Goal: Information Seeking & Learning: Get advice/opinions

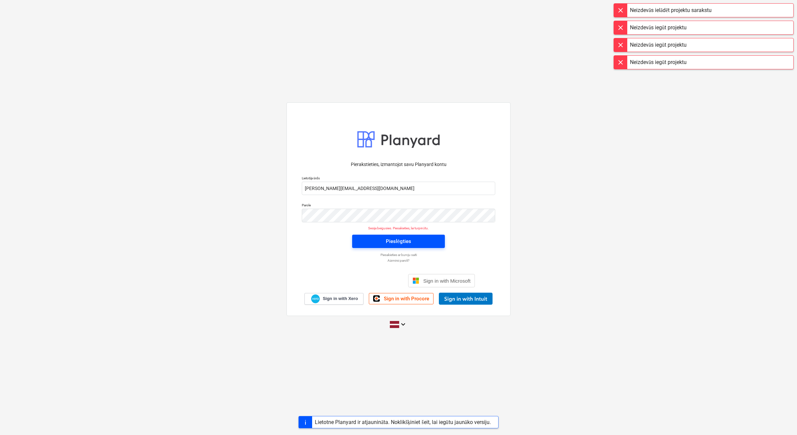
click at [427, 239] on span "Pieslēgties" at bounding box center [398, 241] width 77 height 9
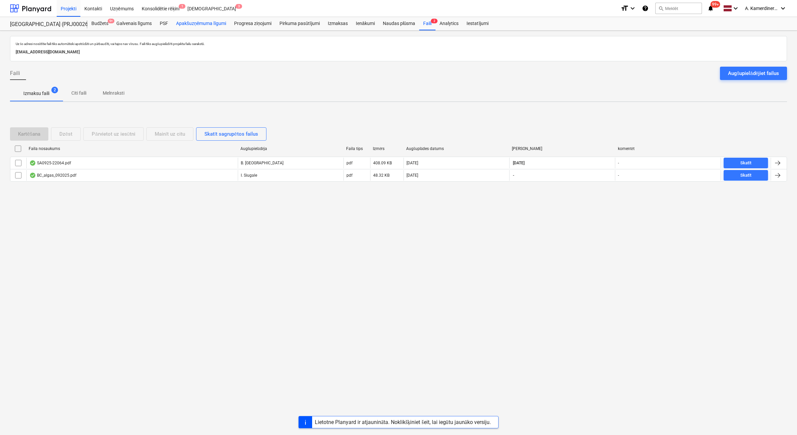
click at [199, 24] on div "Apakšuzņēmuma līgumi" at bounding box center [201, 23] width 58 height 13
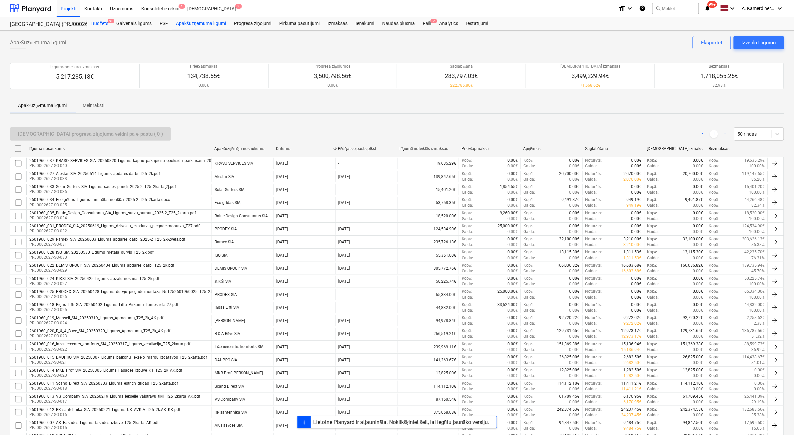
click at [101, 26] on div "Budžets 9+" at bounding box center [99, 23] width 25 height 13
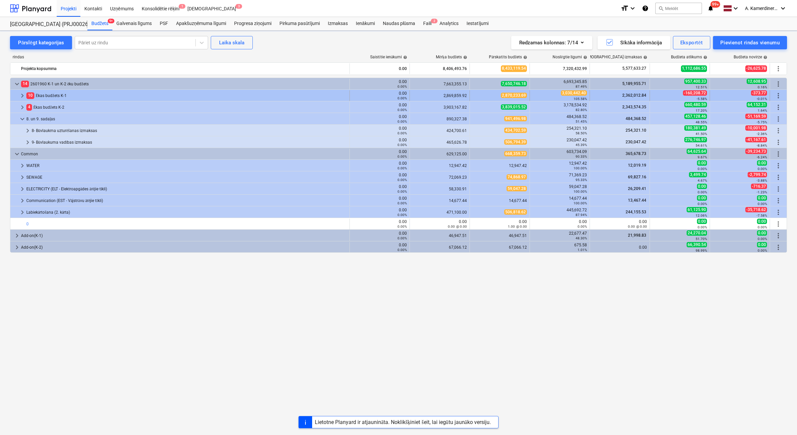
click at [44, 94] on div "10 Ēkas budžets K-1" at bounding box center [186, 95] width 320 height 11
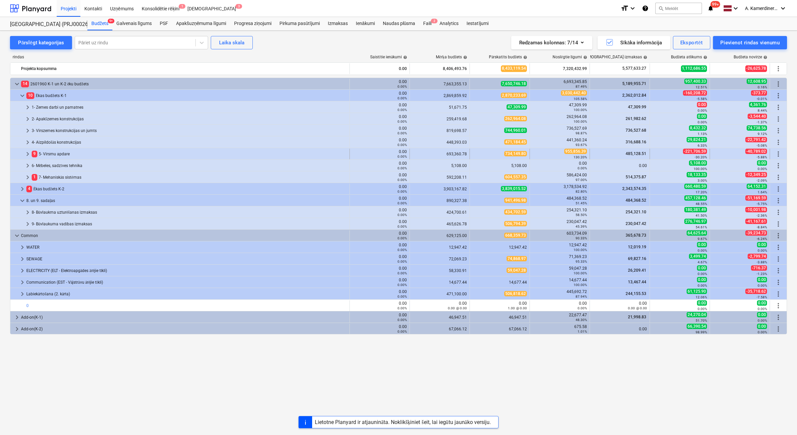
click at [52, 152] on div "9 5- Virsmu apdare" at bounding box center [189, 154] width 315 height 11
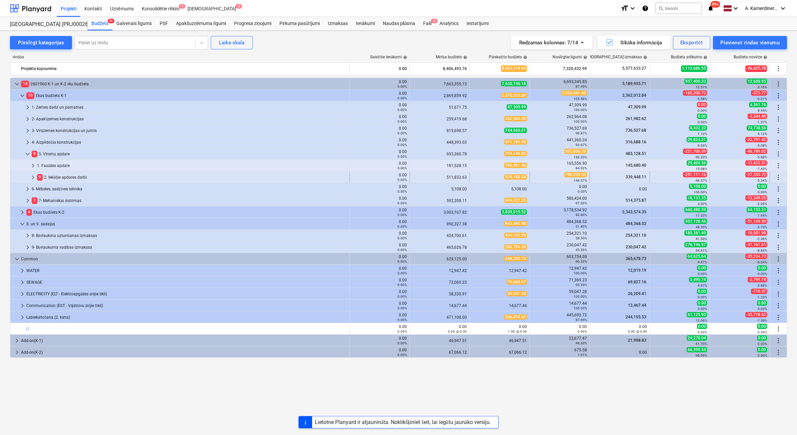
click at [54, 176] on div "9 2. Iekšējie apdares darbi" at bounding box center [192, 177] width 310 height 11
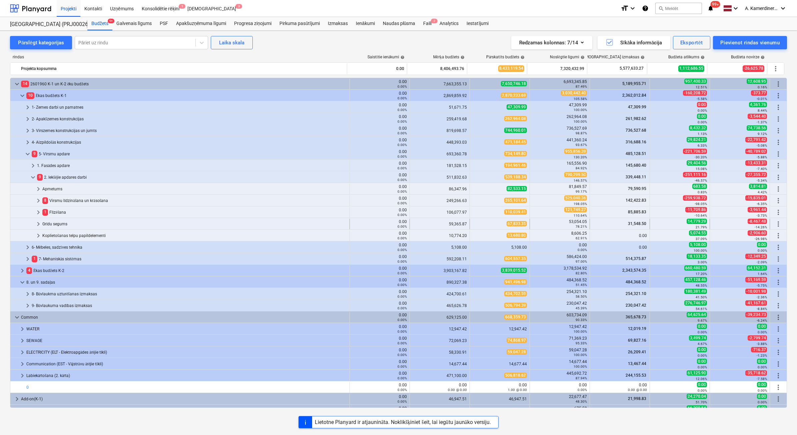
click at [55, 224] on div "Grīdu segums" at bounding box center [194, 224] width 304 height 11
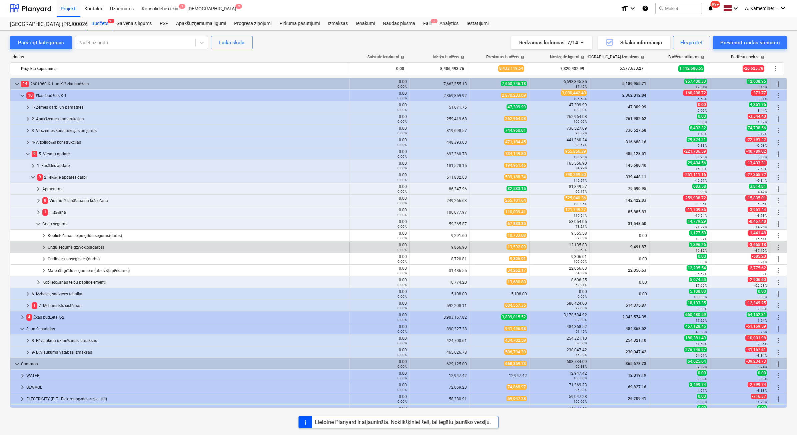
click at [61, 249] on div "Grīdu segums dzīvokļos(darbs)" at bounding box center [197, 247] width 299 height 11
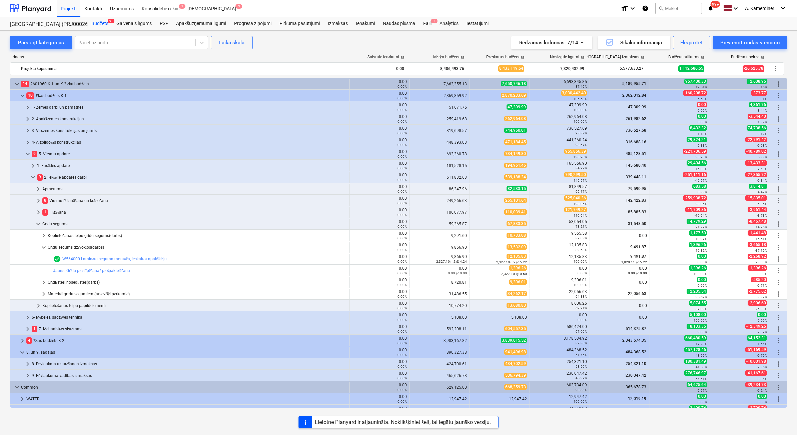
click at [61, 249] on div "Grīdu segums dzīvokļos(darbs)" at bounding box center [197, 247] width 299 height 11
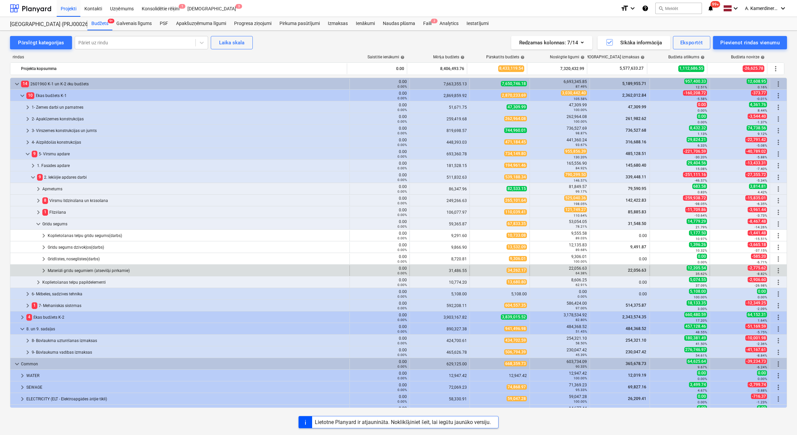
click at [61, 270] on div "Materiāli grīdu segumiem (atsevišķi pērkamie)" at bounding box center [197, 270] width 299 height 11
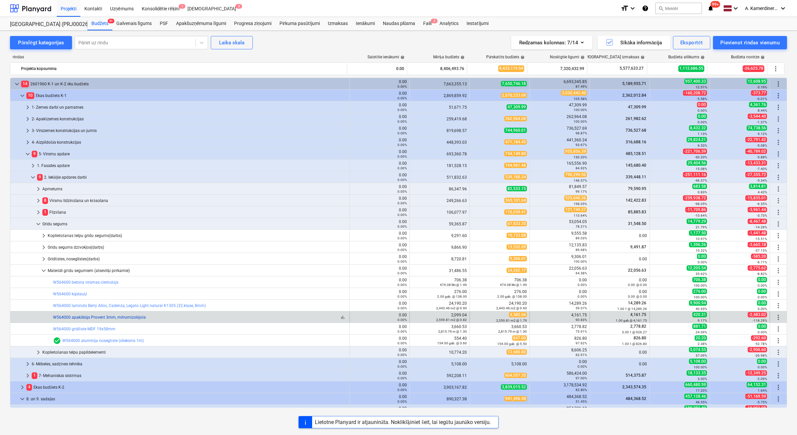
click at [79, 315] on link "W564000 apakšklājs Provent 3mm, mitrumizolējošs" at bounding box center [99, 317] width 93 height 5
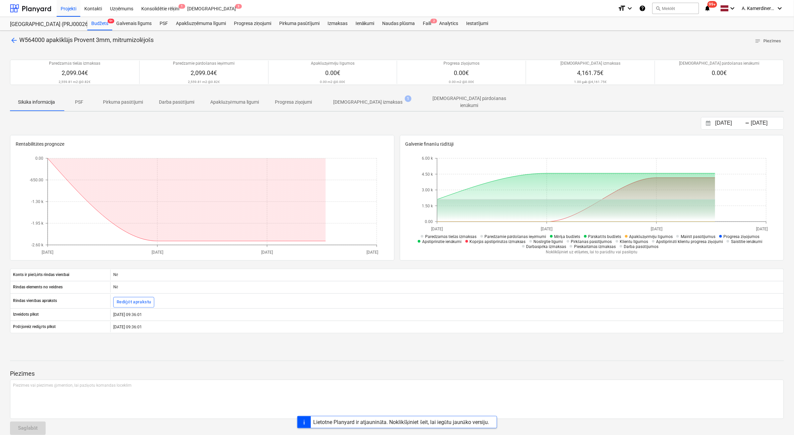
click at [376, 96] on span "[DEMOGRAPHIC_DATA] izmaksas 1" at bounding box center [368, 102] width 96 height 12
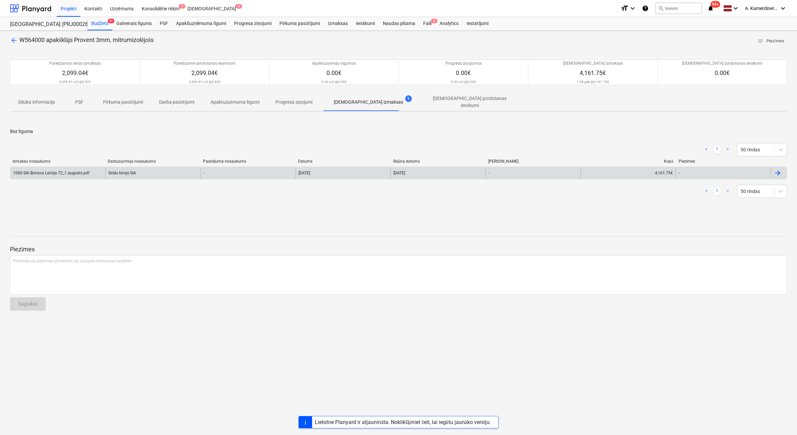
click at [68, 172] on div "1000 SIA Bonava Latvija T2_1.augusts.pdf" at bounding box center [51, 173] width 76 height 5
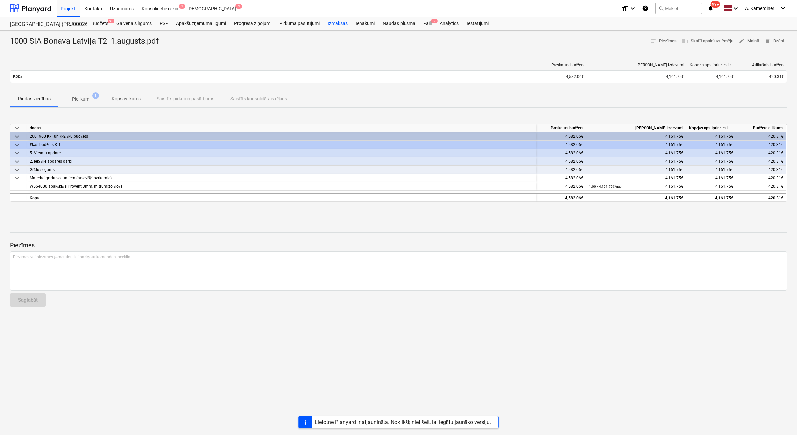
click at [85, 98] on p "Pielikumi" at bounding box center [81, 99] width 18 height 7
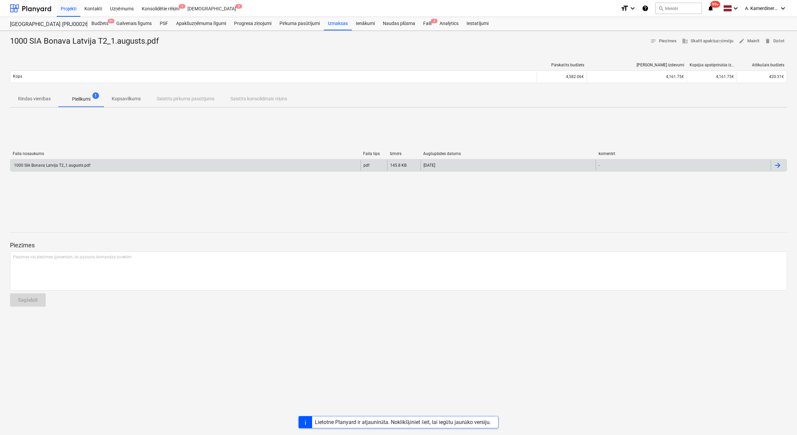
click at [84, 167] on div "1000 SIA Bonava Latvija T2_1.augusts.pdf" at bounding box center [51, 165] width 77 height 5
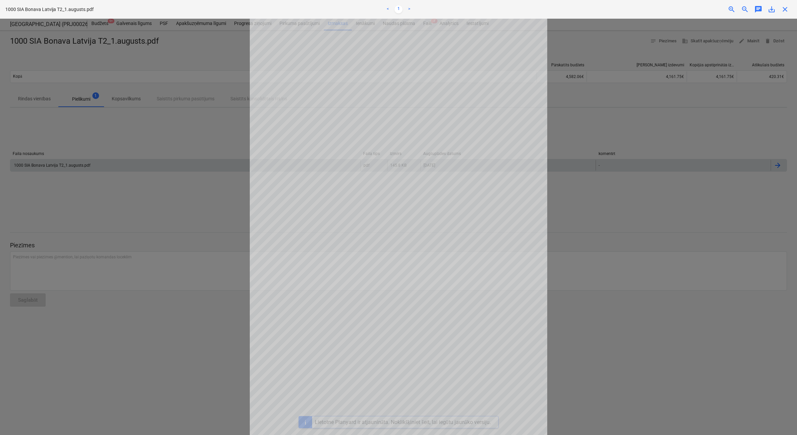
click at [664, 154] on div at bounding box center [398, 227] width 797 height 416
click at [599, 117] on div at bounding box center [398, 227] width 797 height 416
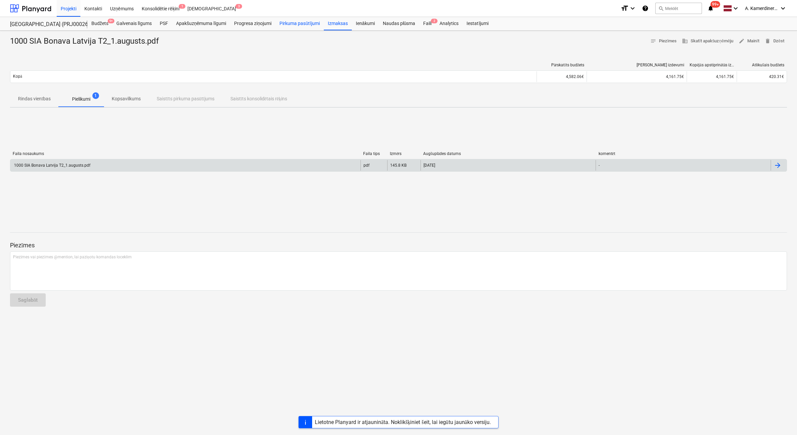
click at [298, 25] on div "Pirkuma pasūtījumi" at bounding box center [299, 23] width 48 height 13
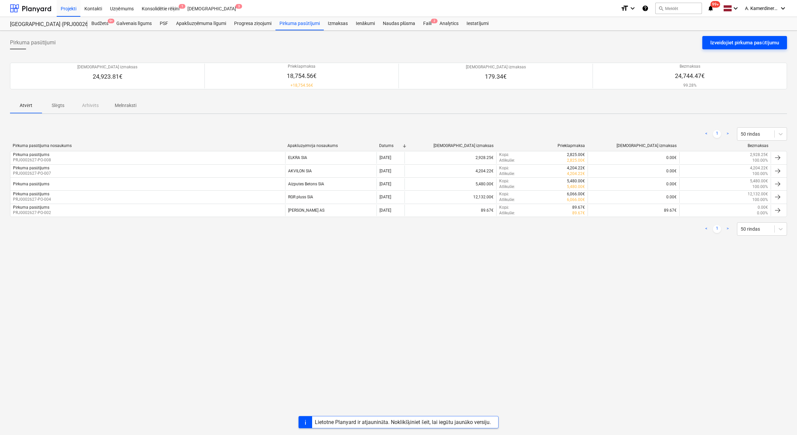
click at [726, 43] on div "Izveidojiet pirkuma pasūtījumu" at bounding box center [744, 42] width 69 height 9
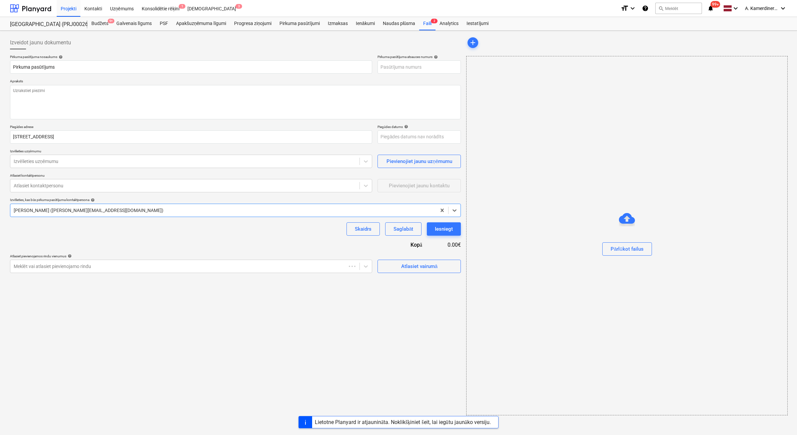
type textarea "x"
type input "PRJ0002627-PO-010"
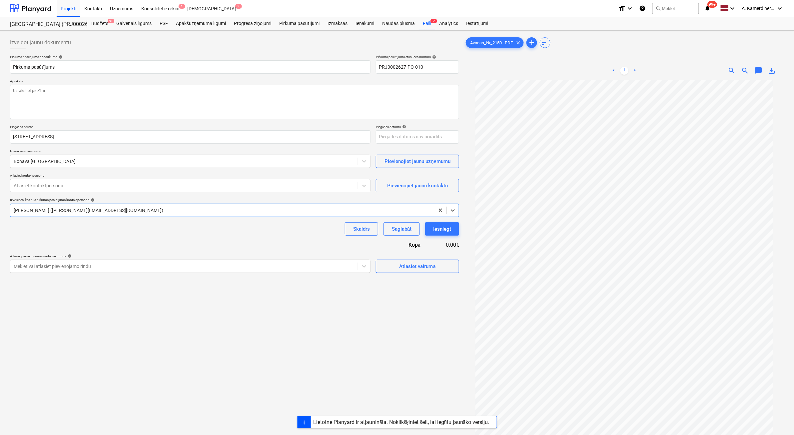
scroll to position [6, 0]
click at [115, 66] on input "Pirkuma pasūtījums" at bounding box center [190, 66] width 361 height 13
click at [78, 104] on textarea at bounding box center [234, 102] width 449 height 34
type textarea "x"
click at [60, 164] on div at bounding box center [184, 161] width 341 height 7
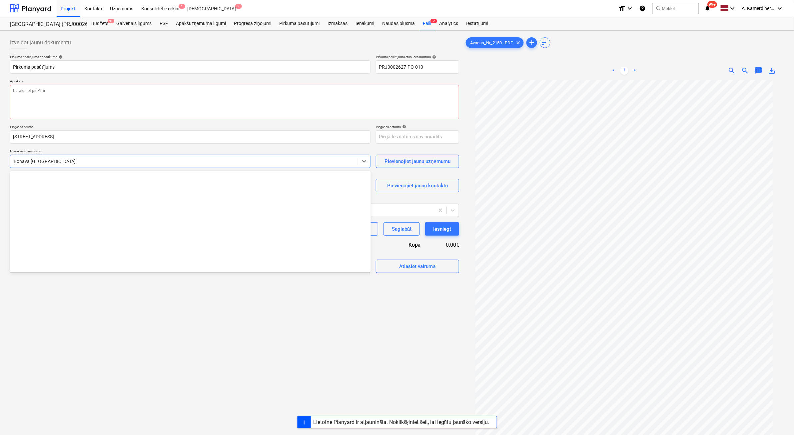
scroll to position [922, 0]
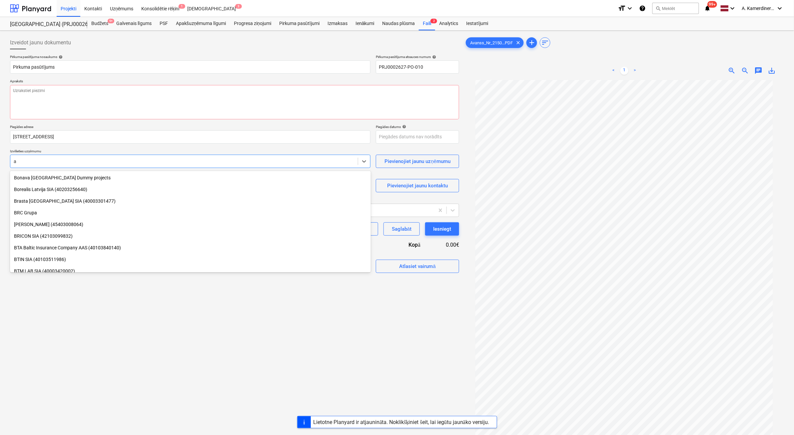
type input "aj"
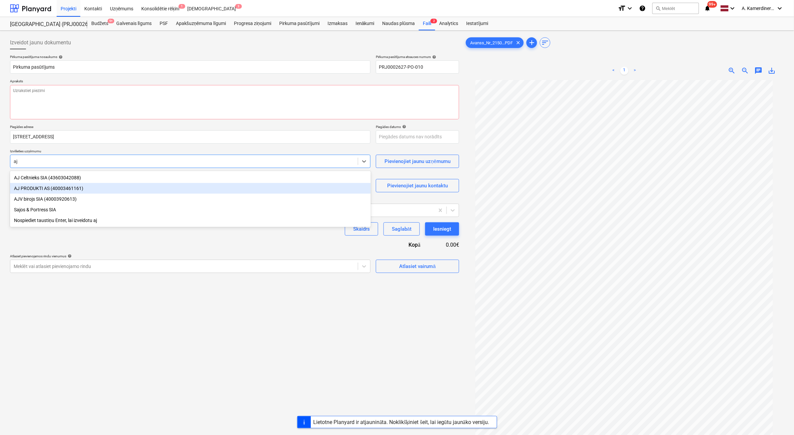
click at [44, 188] on div "AJ PRODUKTI AS (40003461161)" at bounding box center [190, 188] width 361 height 11
type textarea "x"
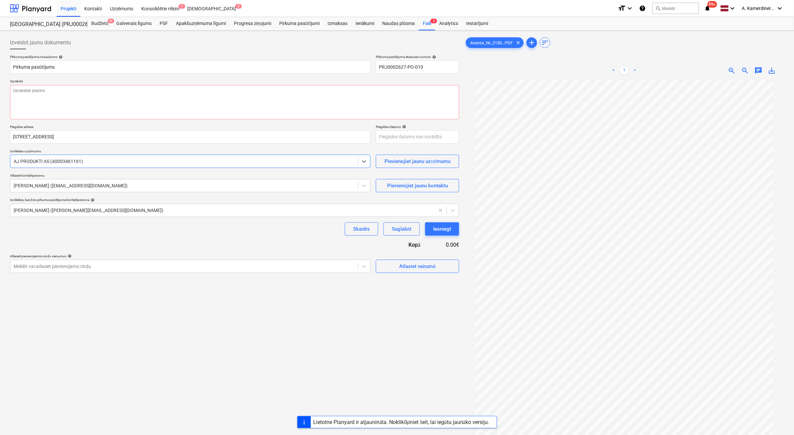
type textarea "x"
click at [44, 188] on div at bounding box center [184, 185] width 341 height 7
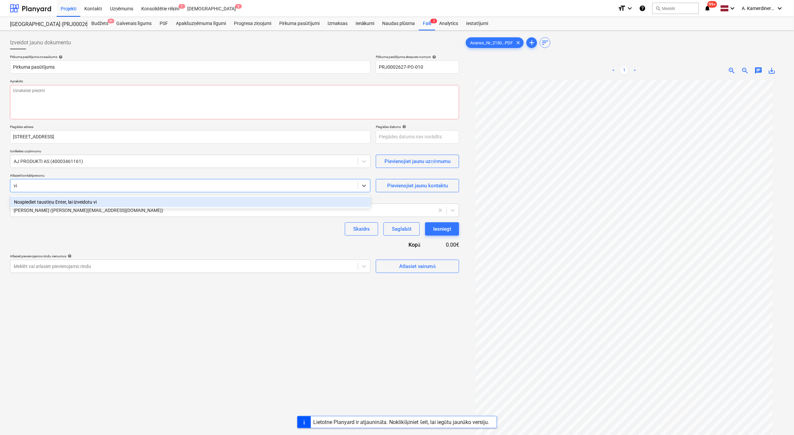
type input "v"
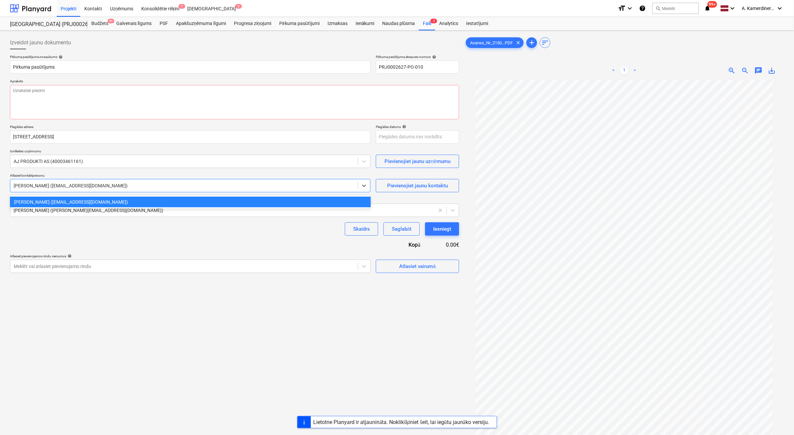
click at [123, 187] on div at bounding box center [184, 185] width 341 height 7
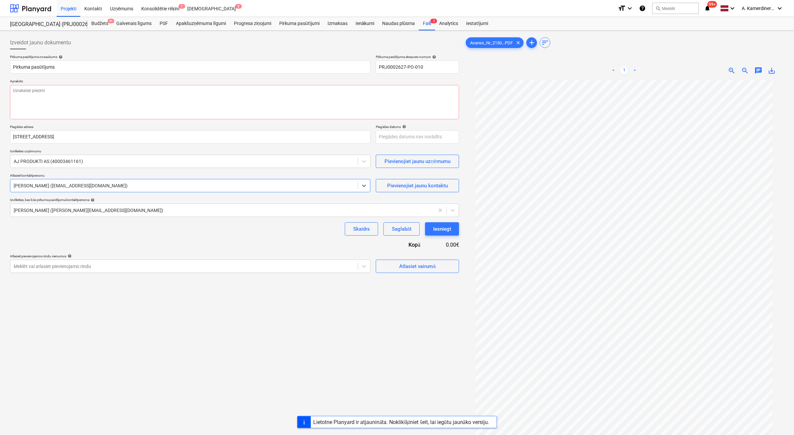
click at [123, 187] on div at bounding box center [184, 185] width 341 height 7
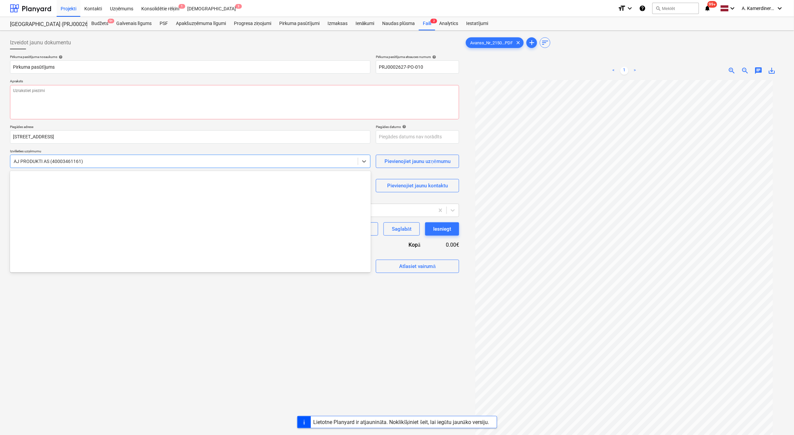
click at [108, 161] on div at bounding box center [184, 161] width 341 height 7
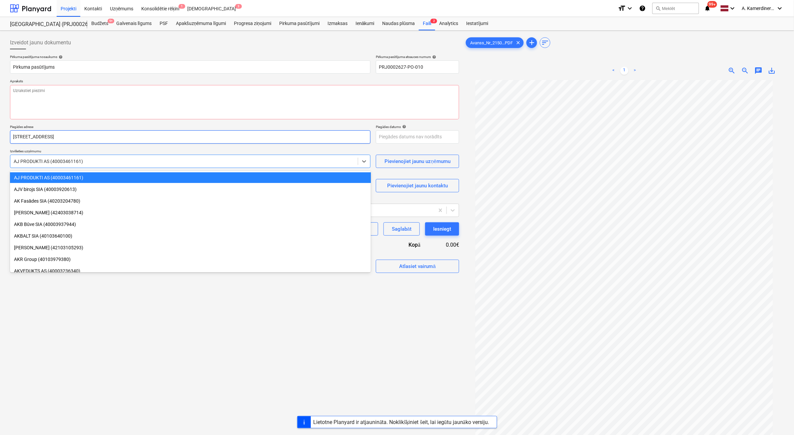
click at [137, 140] on input "[STREET_ADDRESS]" at bounding box center [190, 136] width 361 height 13
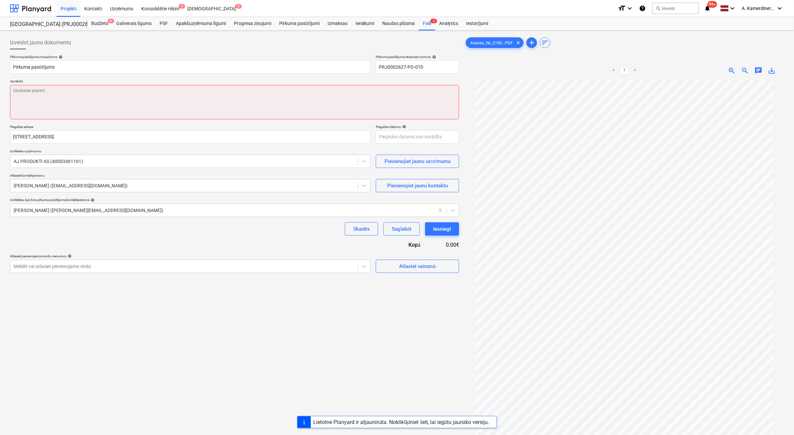
click at [140, 91] on textarea at bounding box center [234, 102] width 449 height 34
type textarea "x"
type textarea "a"
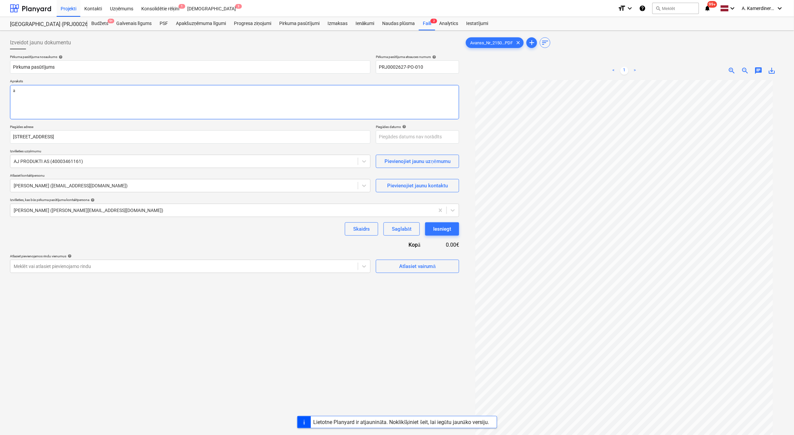
type textarea "x"
type textarea "av"
type textarea "x"
type textarea "avan"
type textarea "x"
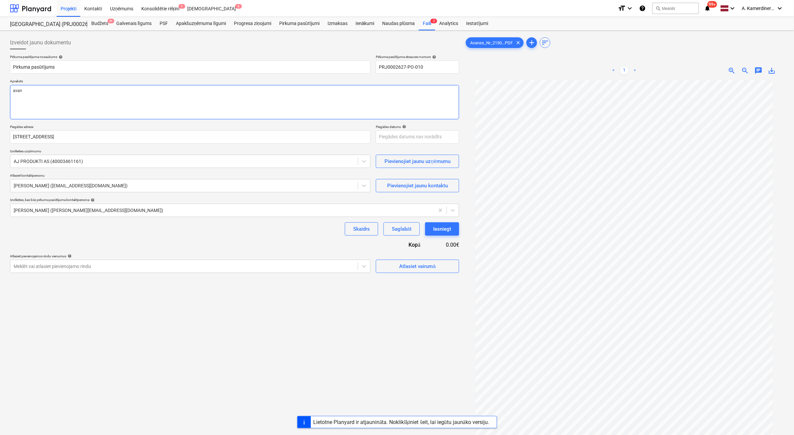
type textarea "avans"
type textarea "x"
type textarea "avanss"
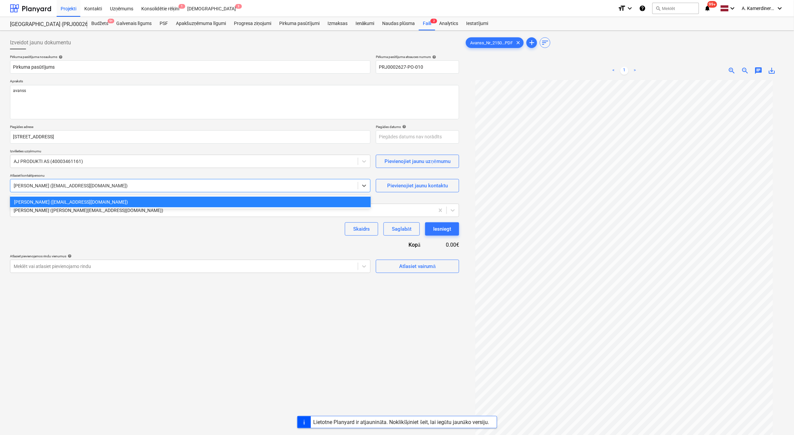
click at [62, 186] on div at bounding box center [184, 185] width 341 height 7
click at [397, 185] on div "Pievienojiet jaunu kontaktu" at bounding box center [417, 185] width 61 height 9
type textarea "x"
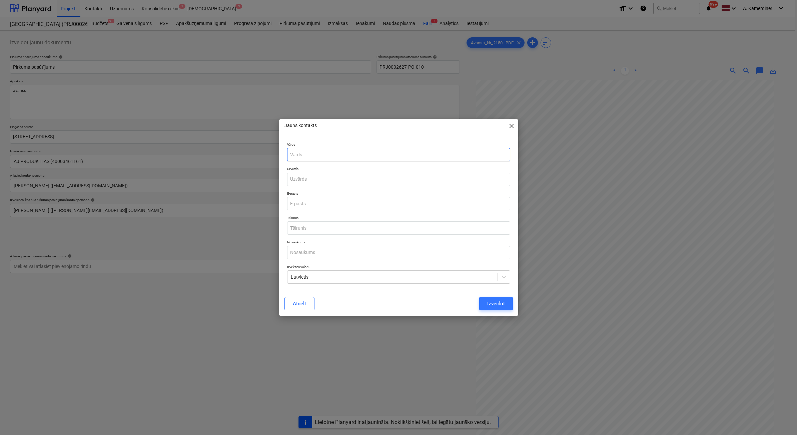
click at [390, 160] on input "text" at bounding box center [398, 154] width 223 height 13
type input "Kristine"
click at [388, 183] on input "text" at bounding box center [398, 179] width 223 height 13
type input "Gailite"
click at [295, 206] on input "email" at bounding box center [398, 203] width 223 height 13
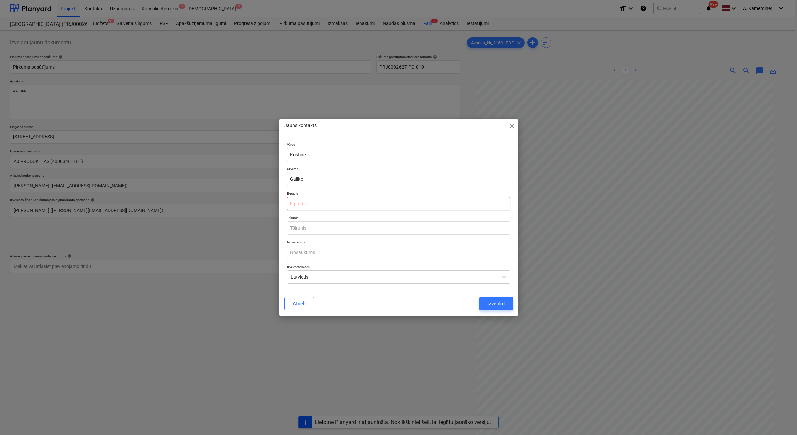
type textarea "x"
click at [338, 202] on input "email" at bounding box center [398, 203] width 223 height 13
paste input "[EMAIL_ADDRESS][DOMAIN_NAME]"
type input "[EMAIL_ADDRESS][DOMAIN_NAME]"
type textarea "x"
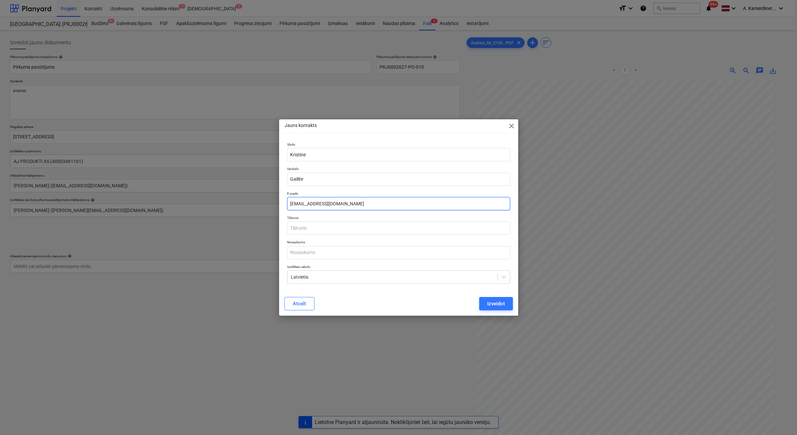
type input "[EMAIL_ADDRESS][DOMAIN_NAME]"
type textarea "x"
click at [383, 232] on input "text" at bounding box center [398, 227] width 223 height 13
paste input "26 88 39 26"
type input "26 88 39 26"
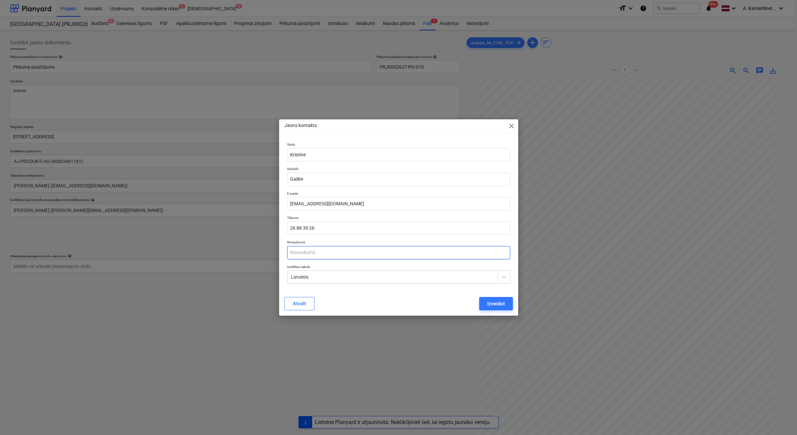
click at [339, 255] on input "text" at bounding box center [398, 252] width 223 height 13
click at [484, 304] on button "Izveidot" at bounding box center [496, 303] width 34 height 13
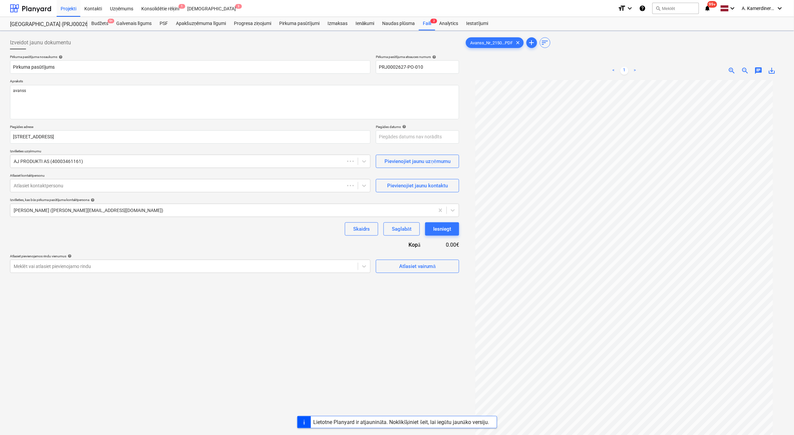
type textarea "x"
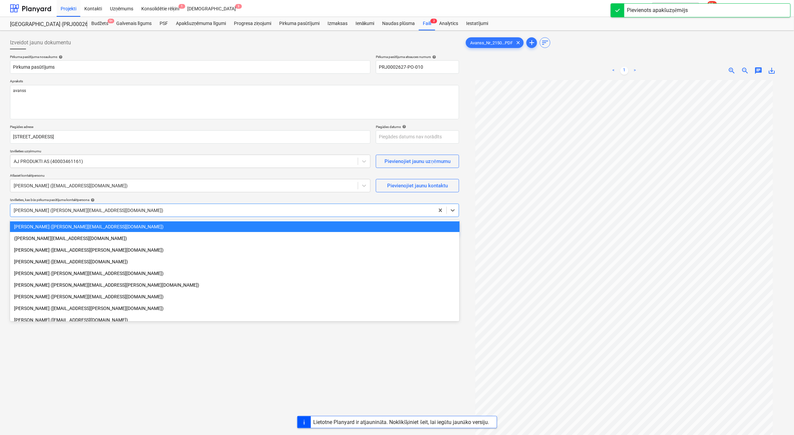
click at [252, 208] on div at bounding box center [223, 210] width 418 height 7
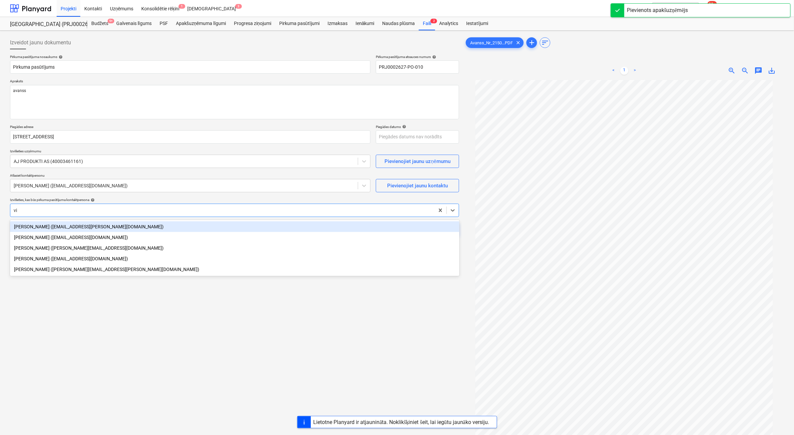
type input "vit"
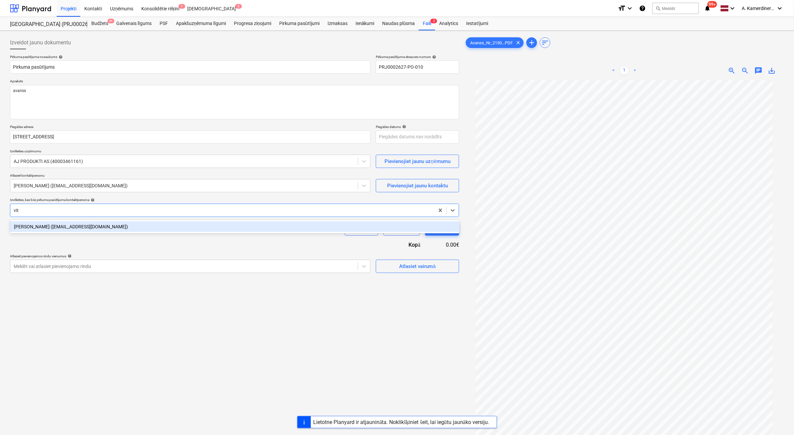
click at [248, 227] on div "[PERSON_NAME] ([EMAIL_ADDRESS][DOMAIN_NAME])" at bounding box center [235, 226] width 450 height 11
type textarea "x"
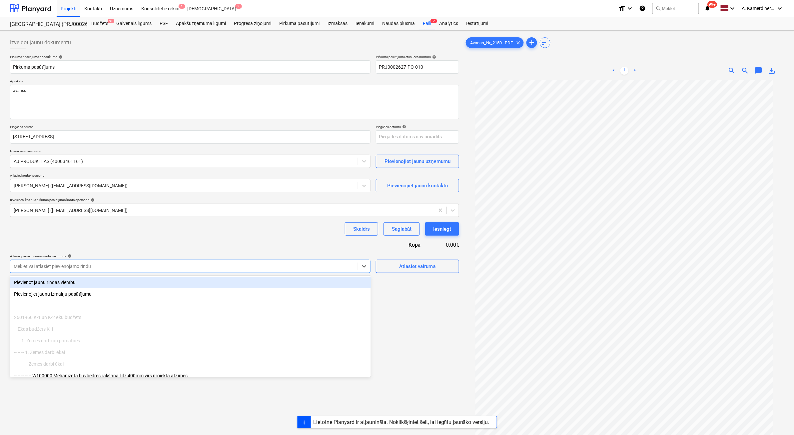
click at [259, 265] on div at bounding box center [184, 266] width 341 height 7
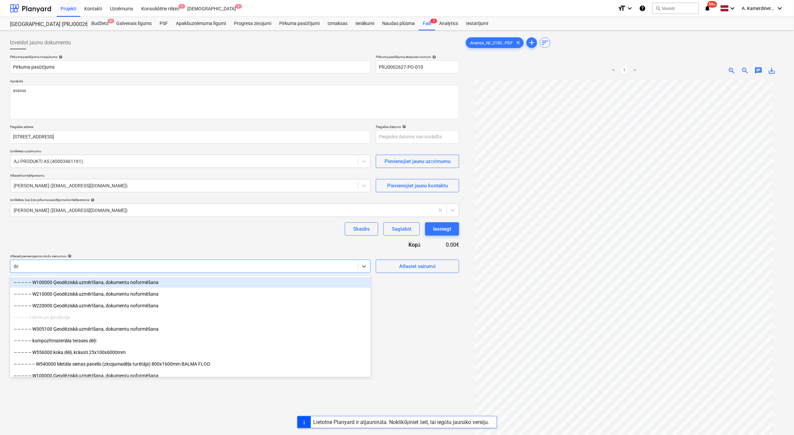
type input "d"
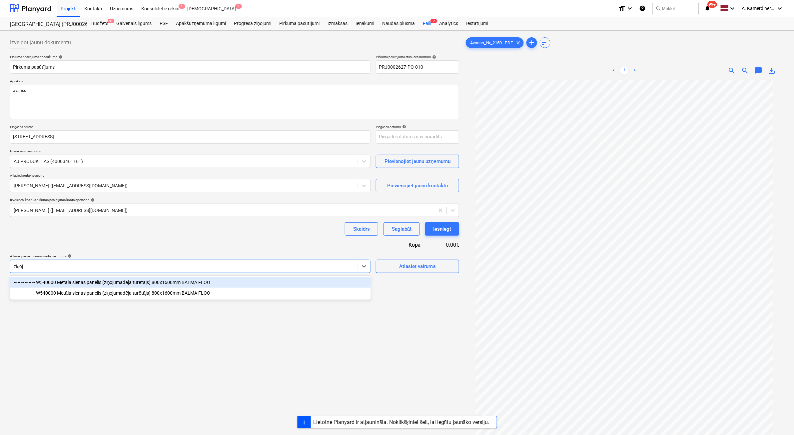
type input "ziņoju"
click at [194, 284] on div "-- -- -- -- -- -- W540000 Metāla sienas panelis (ziņojumadēļa turētājs) 800x160…" at bounding box center [190, 282] width 361 height 11
type textarea "x"
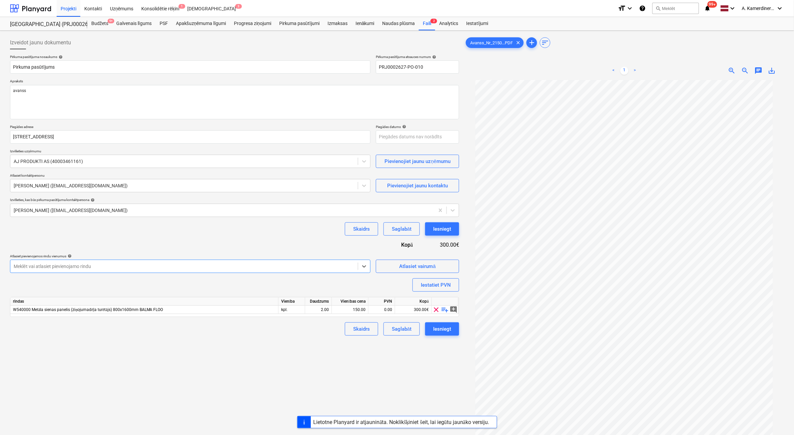
click at [191, 264] on div at bounding box center [184, 266] width 341 height 7
type input "ž"
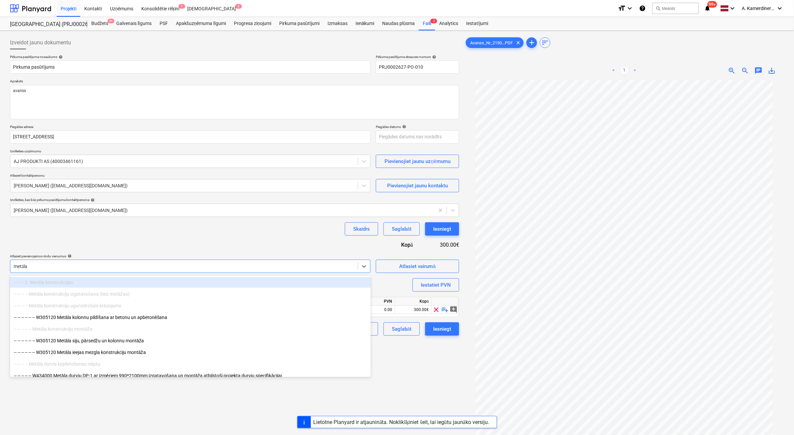
type input "metāla s"
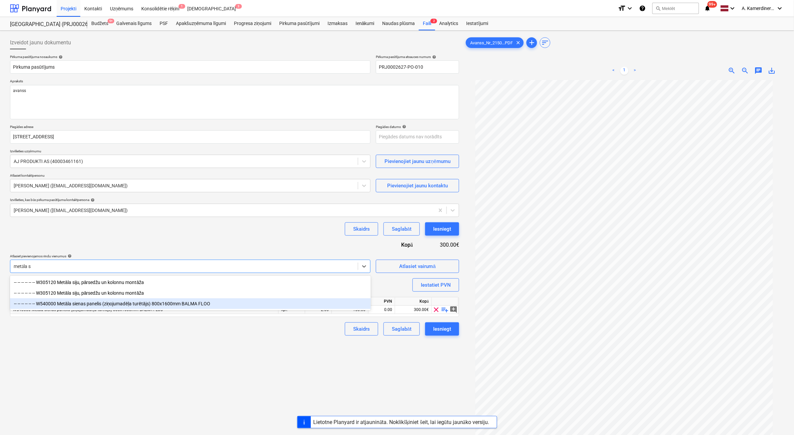
click at [158, 305] on div "-- -- -- -- -- -- W540000 Metāla sienas panelis (ziņojumadēļa turētājs) 800x160…" at bounding box center [190, 303] width 361 height 11
type textarea "x"
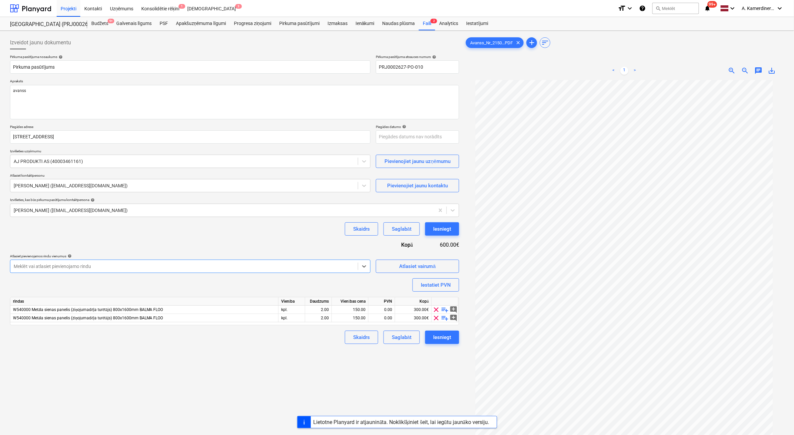
type textarea "x"
click at [311, 364] on div "Izveidot jaunu dokumentu Pirkuma pasūtījuma nosaukums help Pirkuma pasūtījums P…" at bounding box center [234, 266] width 455 height 466
click at [324, 307] on div "2.00" at bounding box center [318, 310] width 21 height 8
type input "1"
click at [323, 318] on div "2.00" at bounding box center [318, 318] width 21 height 8
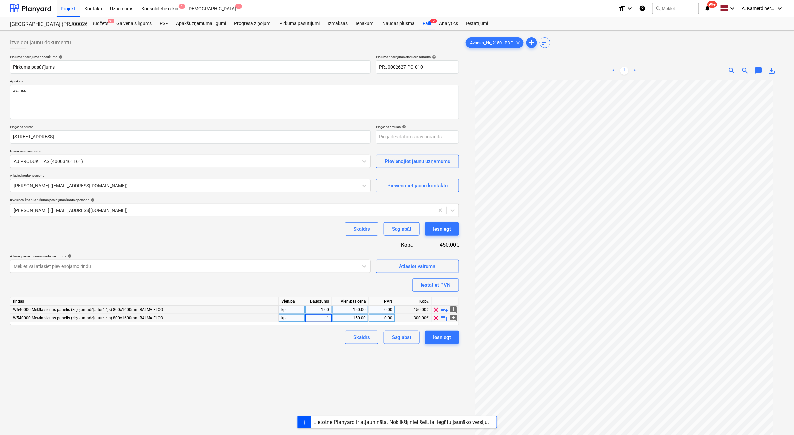
type textarea "x"
click at [352, 309] on div "150.00" at bounding box center [350, 310] width 31 height 8
type input "380"
type textarea "x"
click at [352, 317] on div "150.00" at bounding box center [350, 318] width 31 height 8
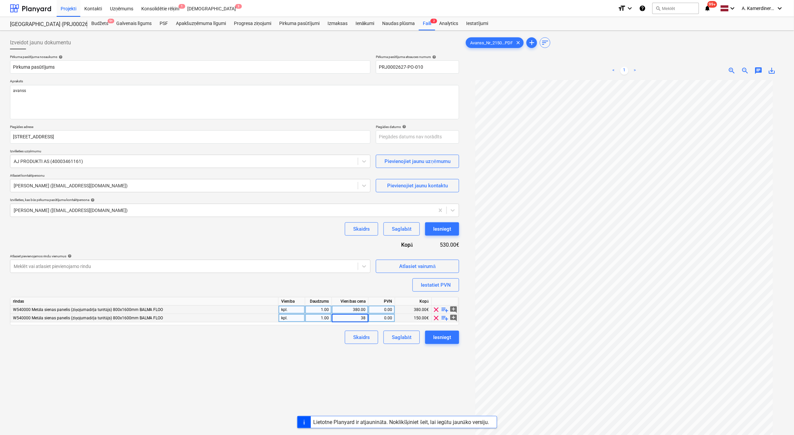
type input "380"
type textarea "x"
click at [349, 310] on div "380.00" at bounding box center [350, 310] width 31 height 8
click at [349, 310] on input "380" at bounding box center [350, 310] width 36 height 8
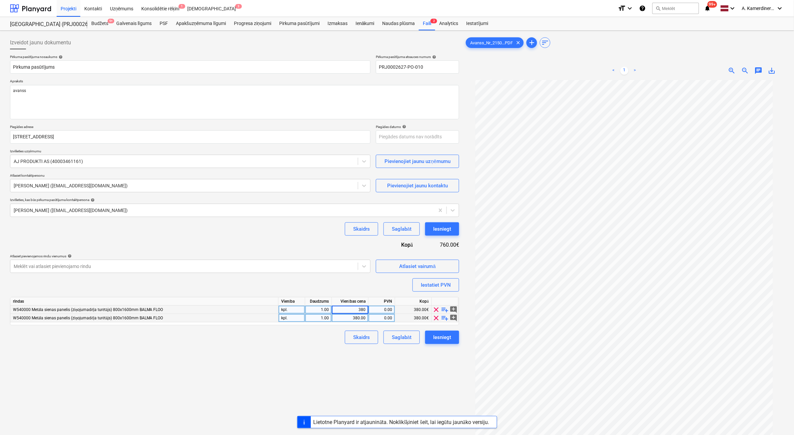
click at [367, 306] on input "380" at bounding box center [350, 310] width 36 height 8
click at [364, 307] on input "380" at bounding box center [350, 310] width 36 height 8
type input "390"
type textarea "x"
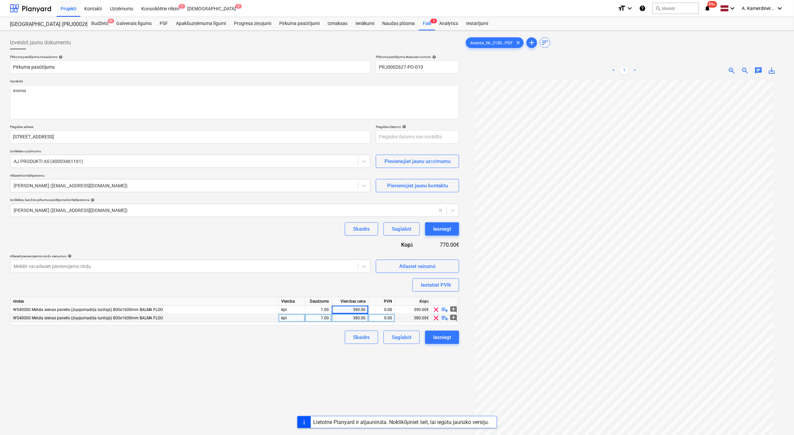
click at [361, 317] on div "380.00" at bounding box center [350, 318] width 31 height 8
type input "390"
click at [357, 309] on div "390.00" at bounding box center [350, 310] width 31 height 8
click at [445, 338] on div "Iesniegt" at bounding box center [442, 337] width 18 height 9
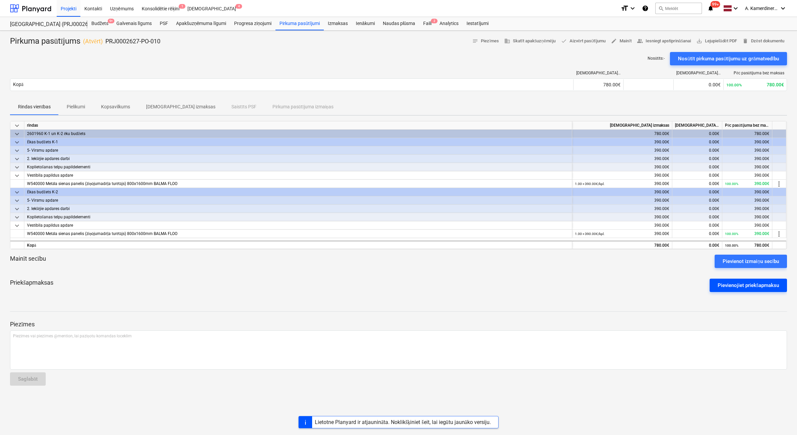
click at [730, 287] on div "Pievienojiet priekšapmaksu" at bounding box center [748, 285] width 62 height 9
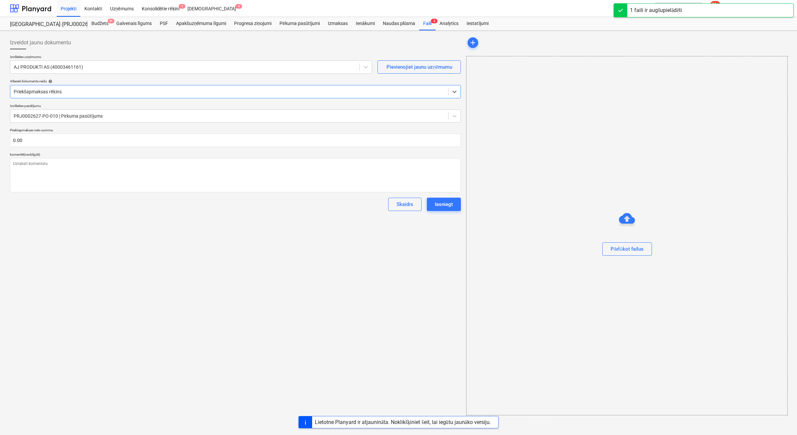
type textarea "x"
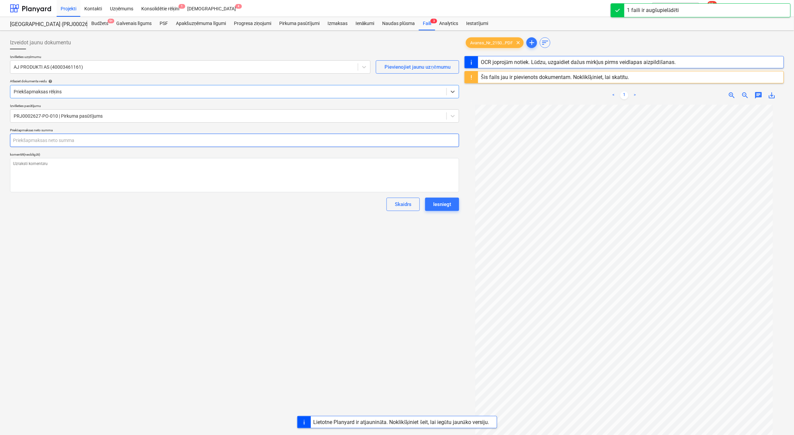
click at [157, 140] on input "text" at bounding box center [234, 140] width 449 height 13
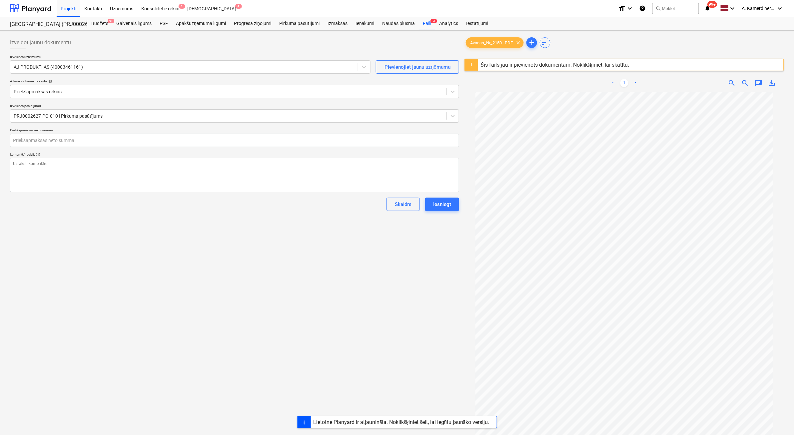
type textarea "x"
type input "0.00"
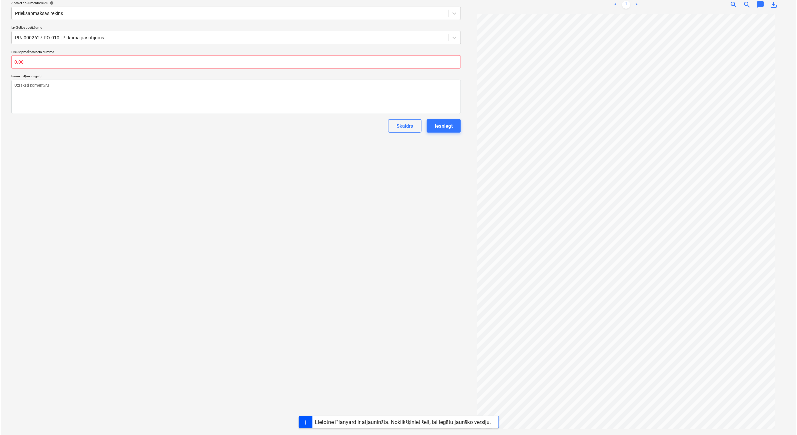
scroll to position [79, 0]
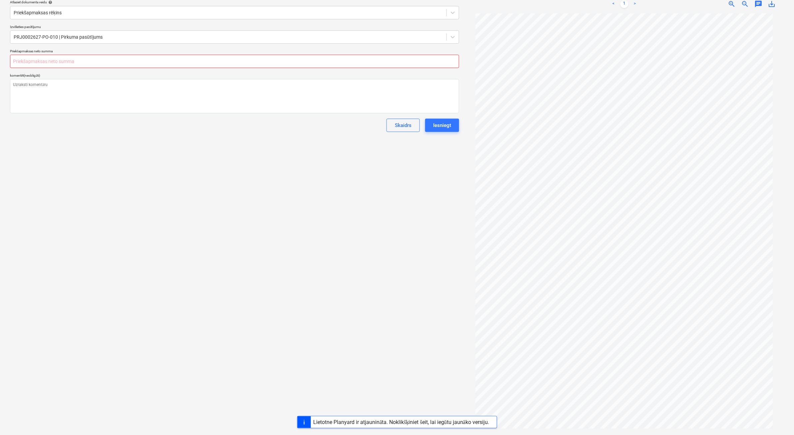
click at [79, 58] on input "text" at bounding box center [234, 61] width 449 height 13
type textarea "x"
type input "7"
type textarea "x"
type input "78"
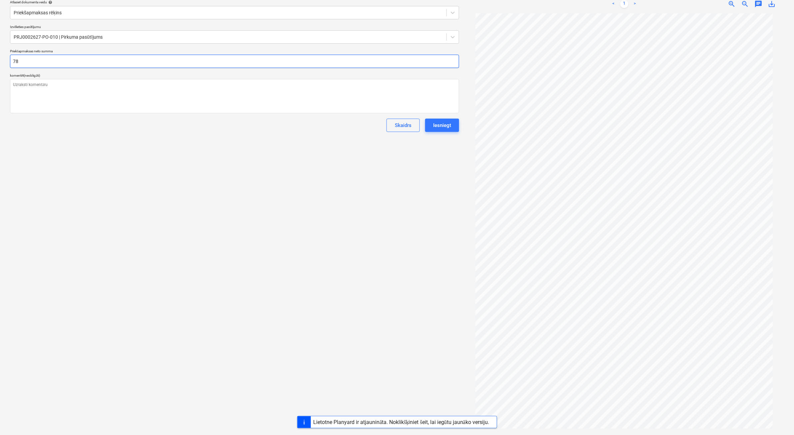
type textarea "x"
type input "780"
type textarea "x"
type input "780.00"
click at [84, 94] on textarea at bounding box center [234, 96] width 449 height 34
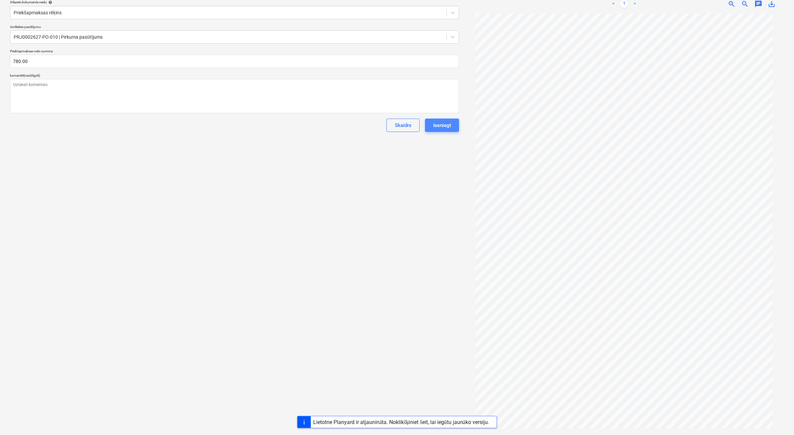
click at [454, 126] on button "Iesniegt" at bounding box center [442, 125] width 34 height 13
type textarea "x"
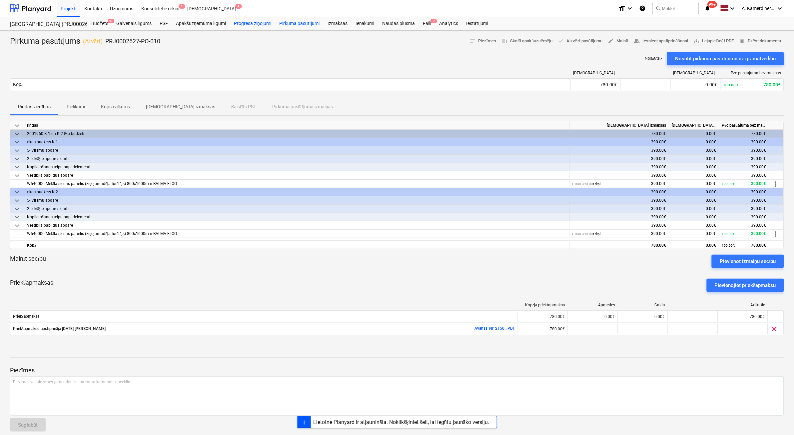
click at [249, 25] on div "Progresa ziņojumi" at bounding box center [252, 23] width 45 height 13
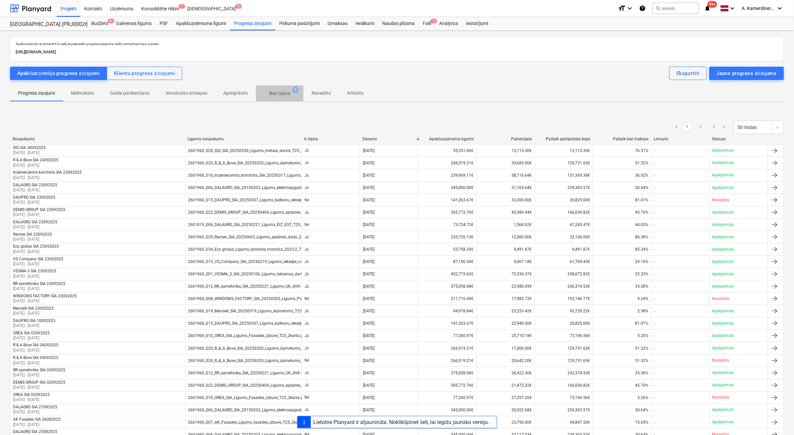
click at [287, 96] on p "Bez rēķina" at bounding box center [279, 93] width 21 height 7
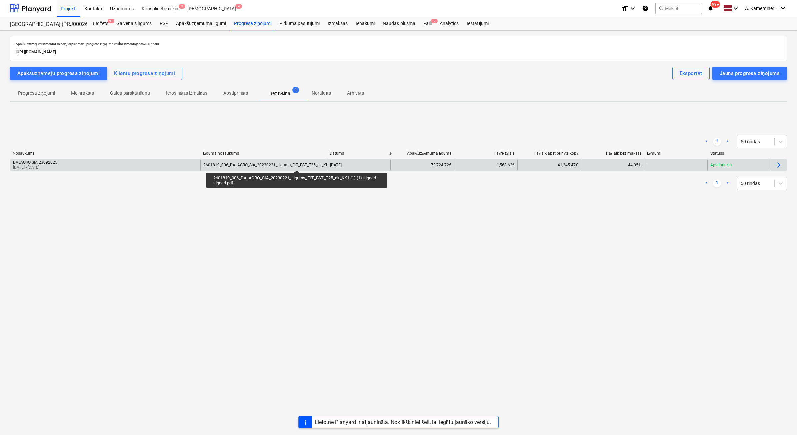
click at [297, 164] on div "2601819_006_DALAGRO_SIA_20230221_Ligums_ELT_EST_T25_ak_KK1 (1) (1)-signed-signe…" at bounding box center [289, 165] width 173 height 5
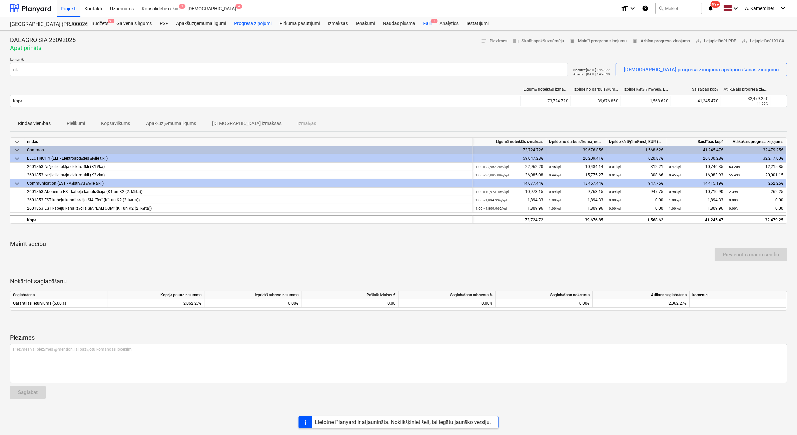
click at [431, 22] on span "2" at bounding box center [434, 21] width 7 height 5
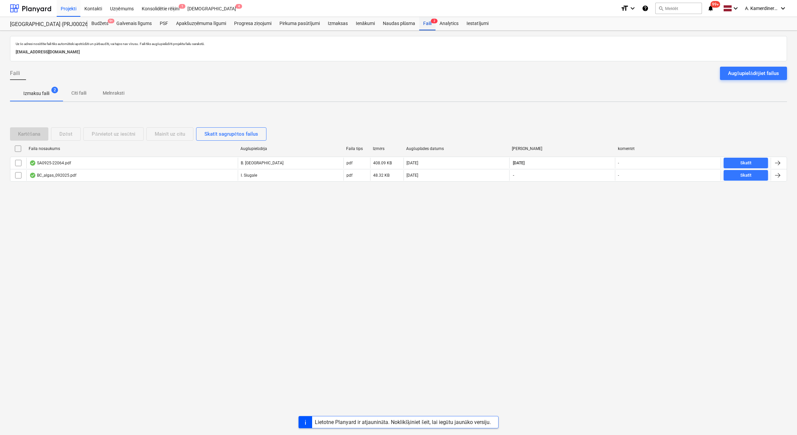
click at [427, 21] on div "Faili 2" at bounding box center [427, 23] width 16 height 13
click at [431, 24] on div "Faili 2" at bounding box center [427, 23] width 16 height 13
click at [237, 23] on div "Progresa ziņojumi" at bounding box center [252, 23] width 45 height 13
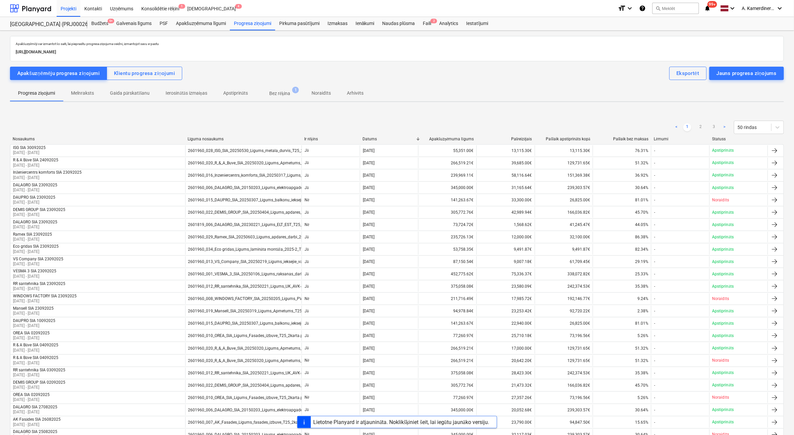
click at [284, 97] on p "Bez rēķina" at bounding box center [279, 93] width 21 height 7
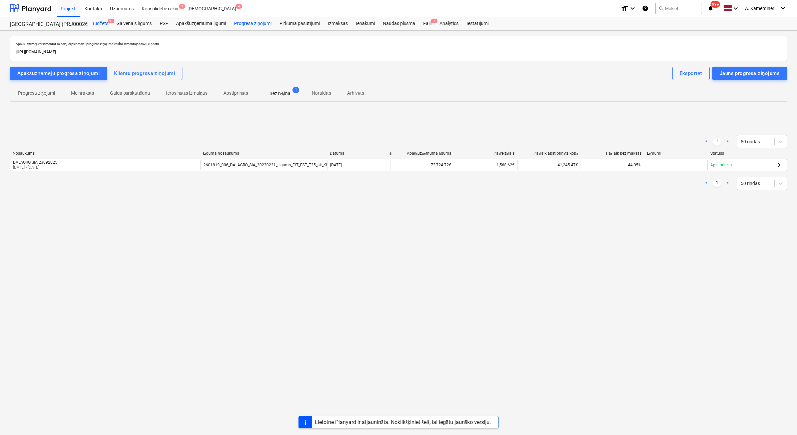
click at [106, 21] on div "Budžets 9+" at bounding box center [99, 23] width 25 height 13
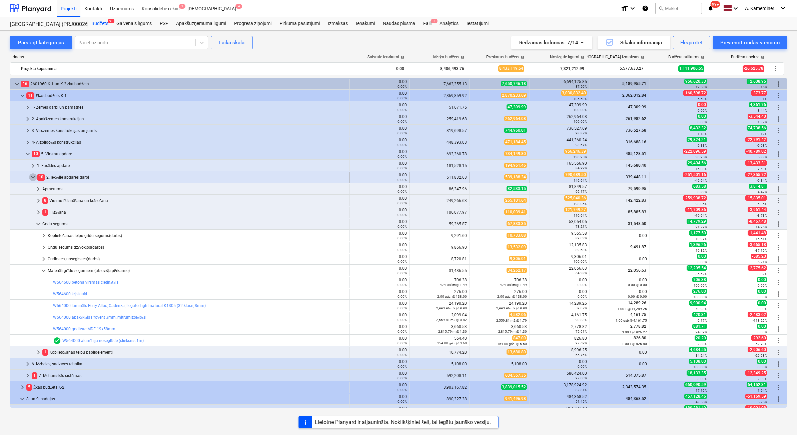
click at [33, 175] on span "keyboard_arrow_down" at bounding box center [33, 177] width 8 height 8
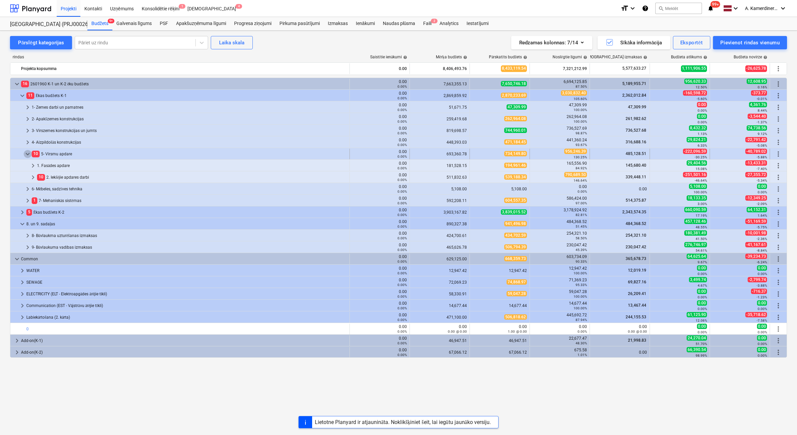
click at [29, 153] on span "keyboard_arrow_down" at bounding box center [28, 154] width 8 height 8
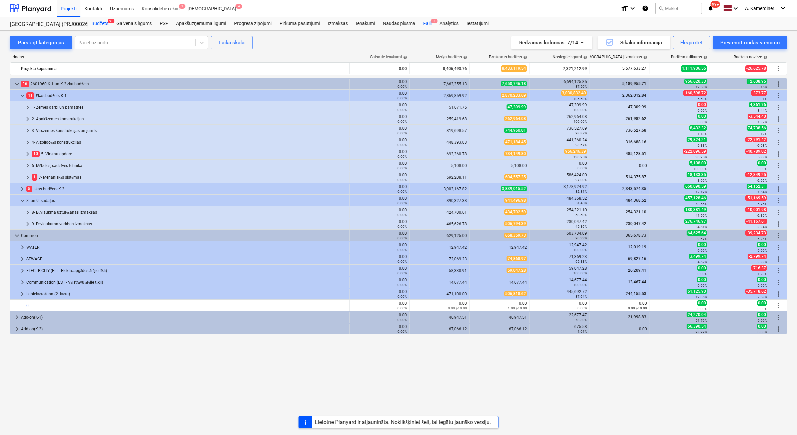
click at [428, 25] on div "Faili 2" at bounding box center [427, 23] width 16 height 13
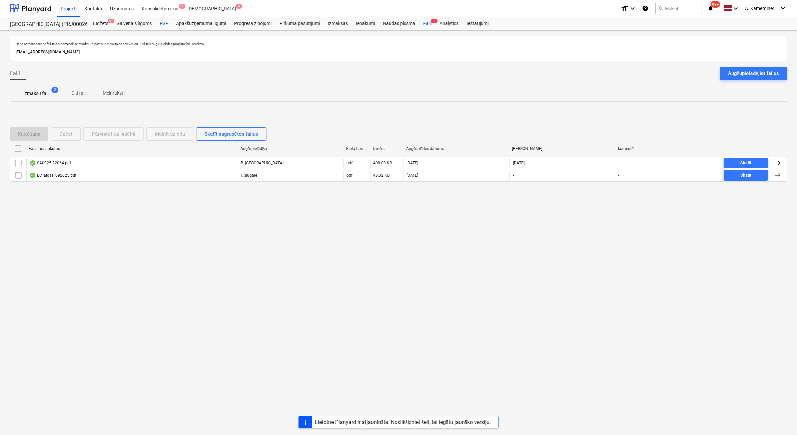
drag, startPoint x: 165, startPoint y: 22, endPoint x: 165, endPoint y: 28, distance: 6.7
click at [165, 22] on div "PSF" at bounding box center [164, 23] width 16 height 13
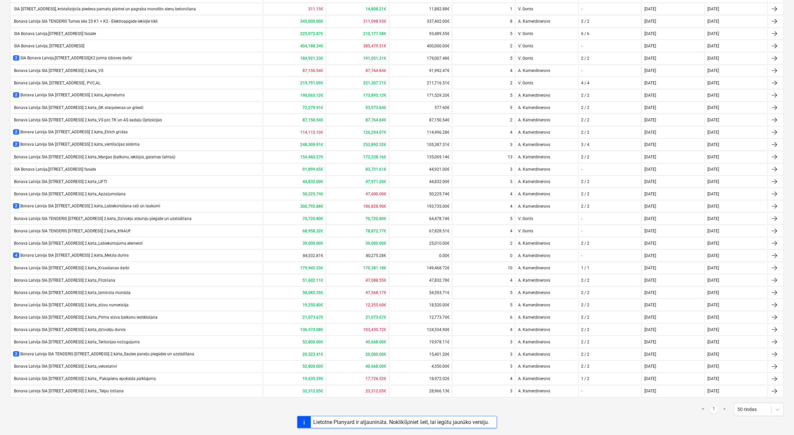
scroll to position [169, 0]
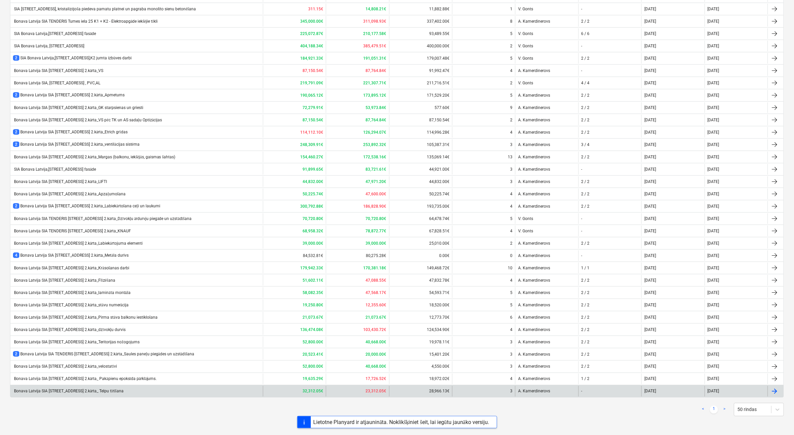
click at [124, 392] on div "Bonava Latvija SIA [STREET_ADDRESS] 2.kārta_ Telpu tīrīšana" at bounding box center [68, 391] width 111 height 5
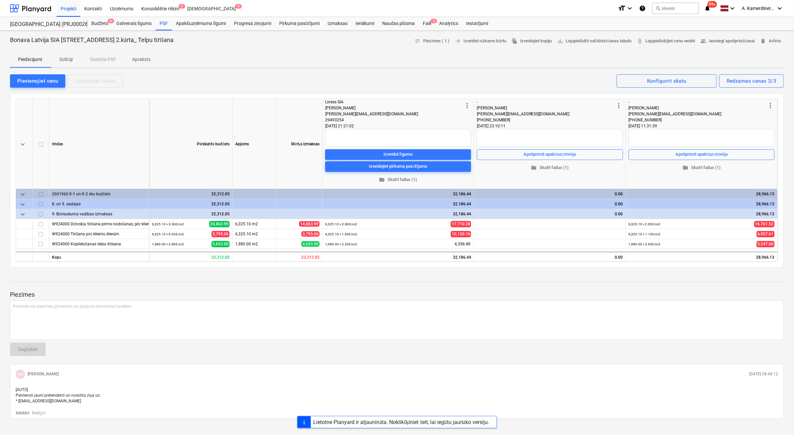
click at [67, 58] on p "Solītāji" at bounding box center [66, 59] width 16 height 7
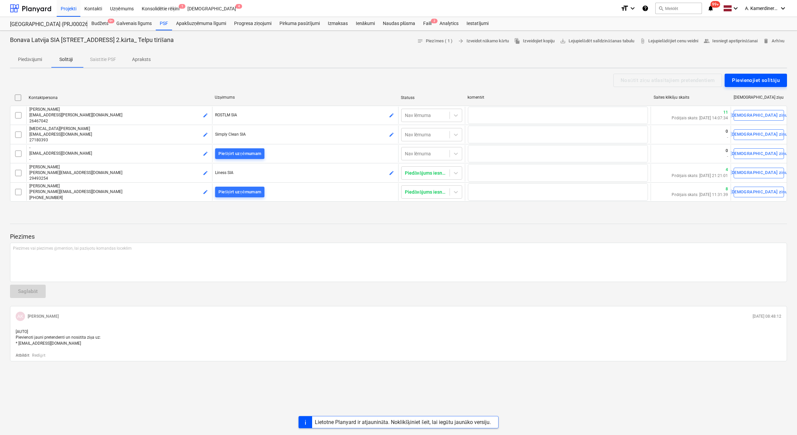
click at [752, 82] on div "Pievienojiet solītāju" at bounding box center [756, 80] width 48 height 9
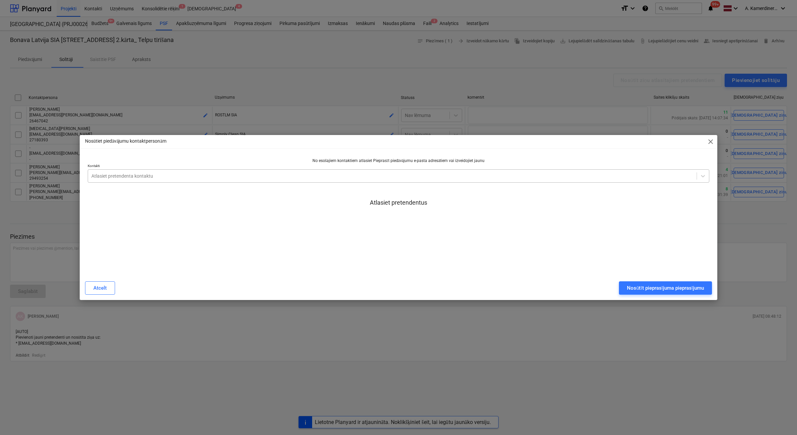
click at [272, 177] on div at bounding box center [392, 176] width 602 height 7
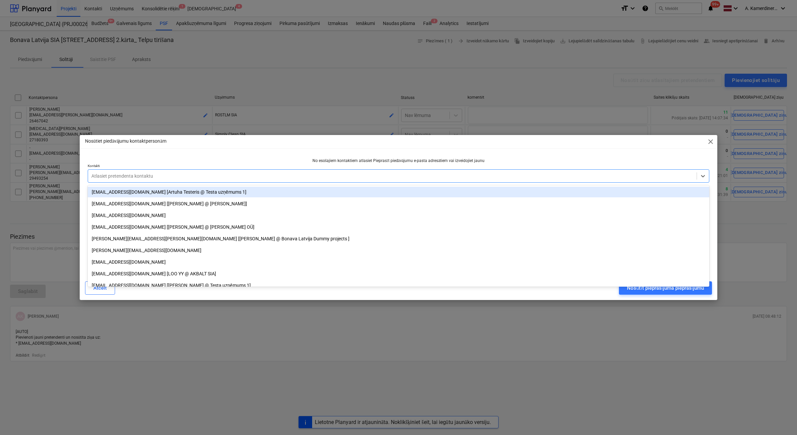
paste input "[EMAIL_ADDRESS][DOMAIN_NAME]"
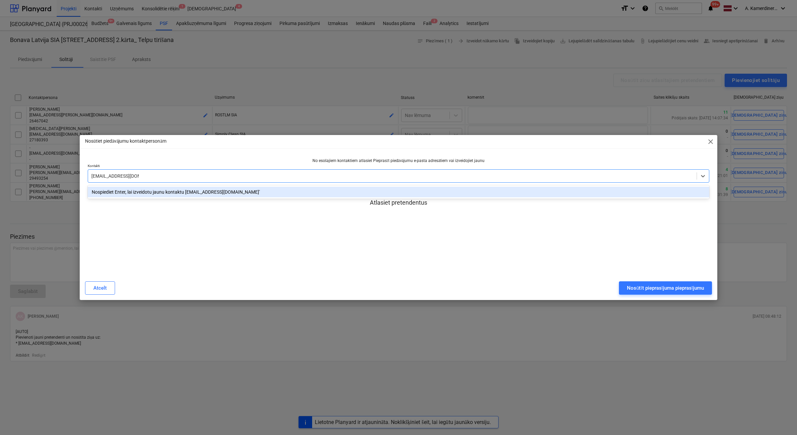
type input "[EMAIL_ADDRESS][DOMAIN_NAME]"
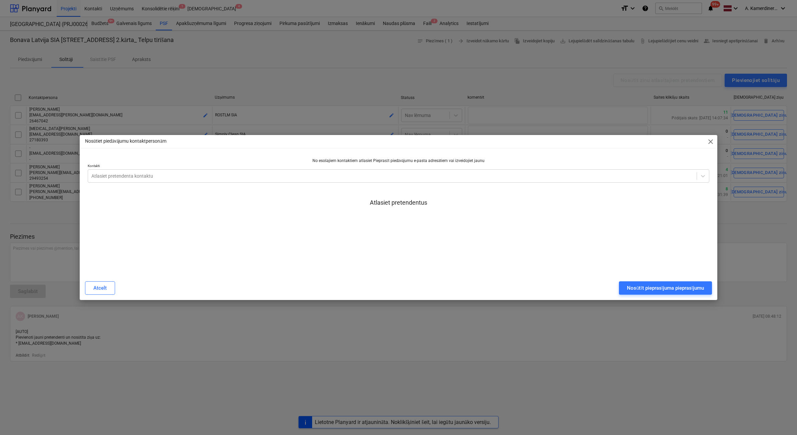
click at [273, 158] on p "No esošajiem kontaktiem atlasiet Pieprasīt piedāvājumu e-pasta adresātiem vai i…" at bounding box center [398, 161] width 621 height 6
click at [265, 180] on div "Atlasiet pretendenta kontaktu" at bounding box center [392, 175] width 608 height 9
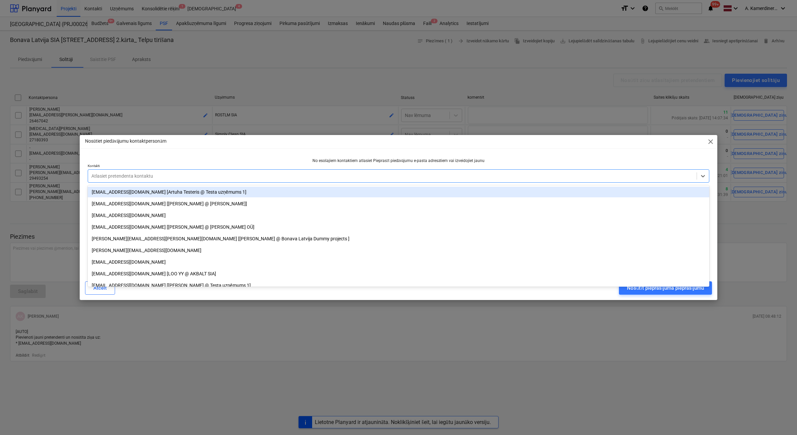
paste input "[EMAIL_ADDRESS][DOMAIN_NAME]"
type input "[EMAIL_ADDRESS][DOMAIN_NAME]"
click at [317, 150] on div "Nosūtiet piedāvājumu kontaktpersonām close No esošajiem kontaktiem atlasiet Pie…" at bounding box center [398, 217] width 637 height 165
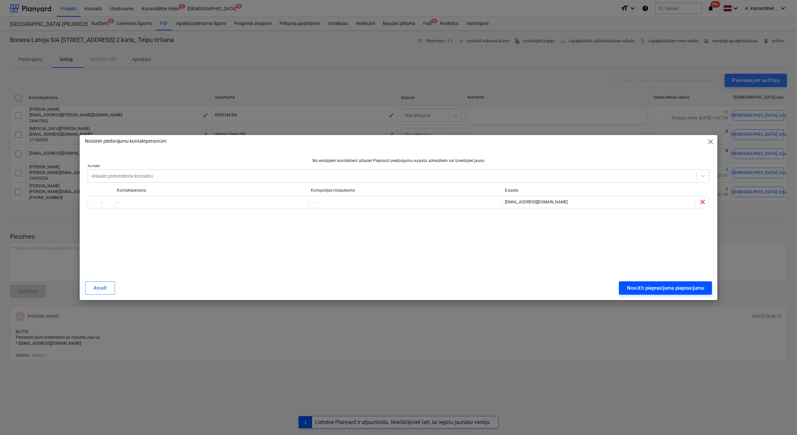
click at [655, 285] on div "Nosūtīt pieprasījuma pieprasījumu" at bounding box center [665, 288] width 77 height 9
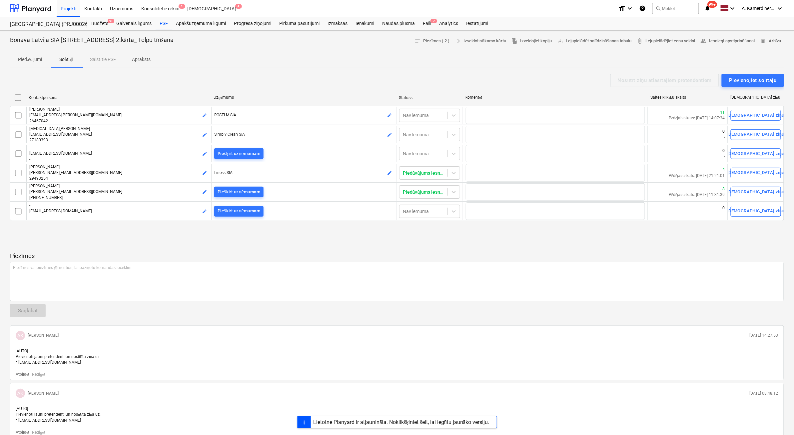
click at [31, 60] on p "Piedāvājumi" at bounding box center [30, 59] width 24 height 7
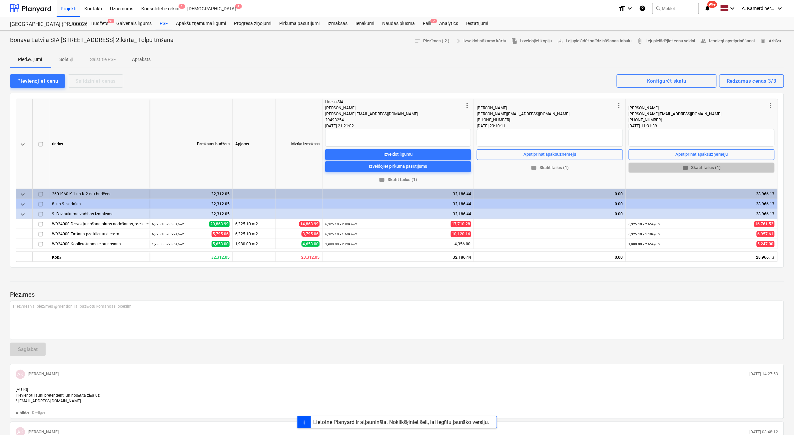
click at [692, 169] on span "folder Skatīt failus (1)" at bounding box center [702, 168] width 141 height 8
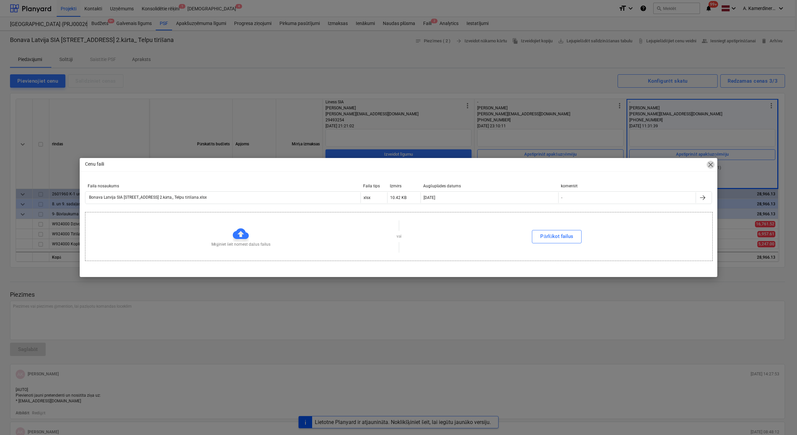
click at [709, 165] on span "close" at bounding box center [710, 165] width 8 height 8
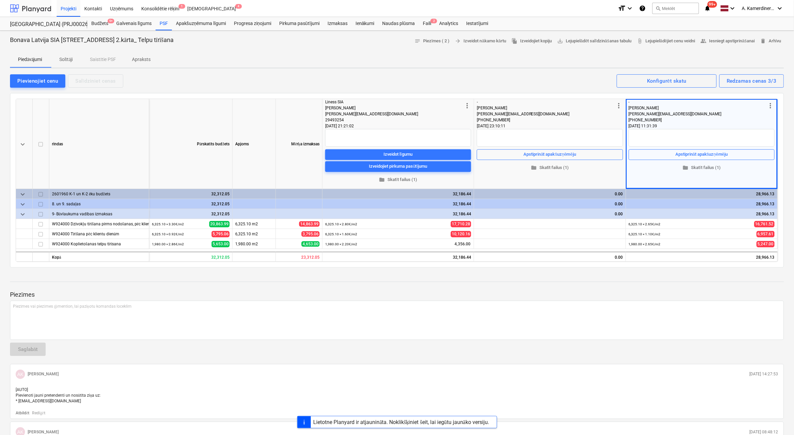
click at [21, 7] on div at bounding box center [30, 8] width 41 height 17
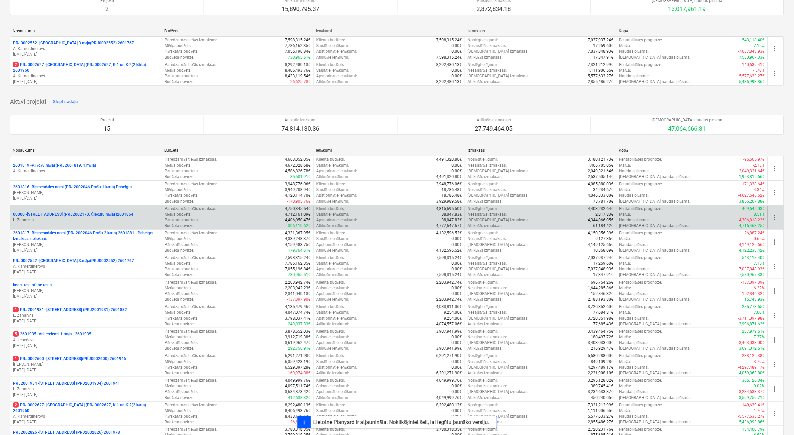
scroll to position [83, 0]
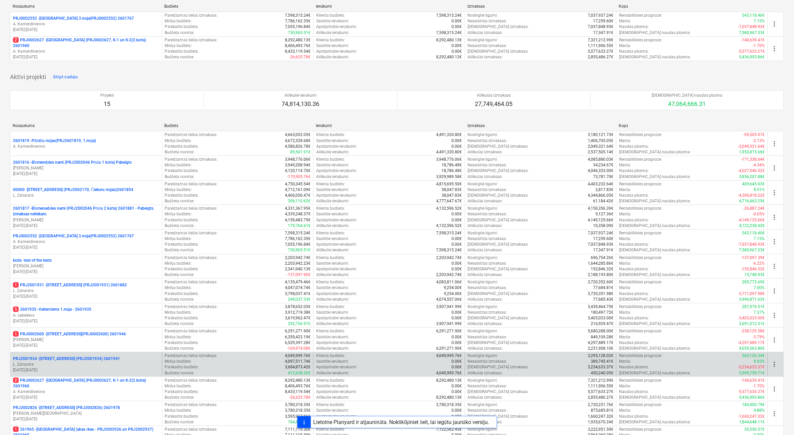
click at [70, 366] on p "L. Zaharāns" at bounding box center [86, 365] width 146 height 6
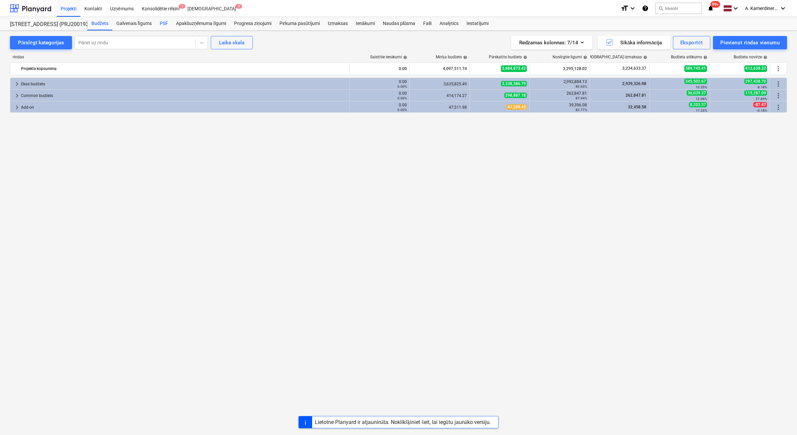
click at [164, 23] on div "PSF" at bounding box center [164, 23] width 16 height 13
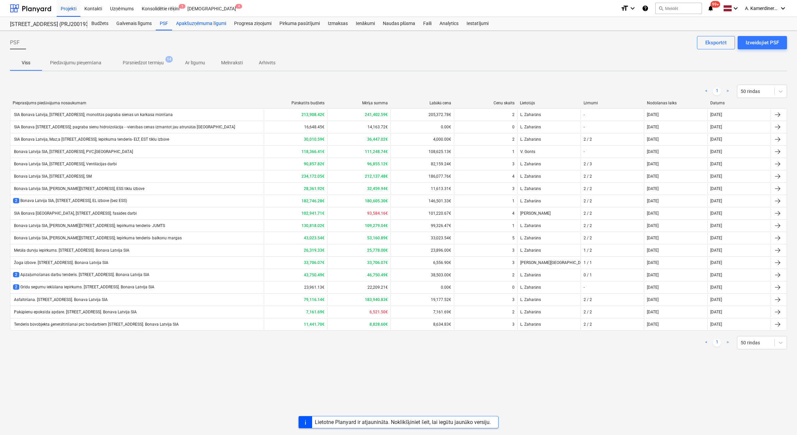
click at [205, 24] on div "Apakšuzņēmuma līgumi" at bounding box center [201, 23] width 58 height 13
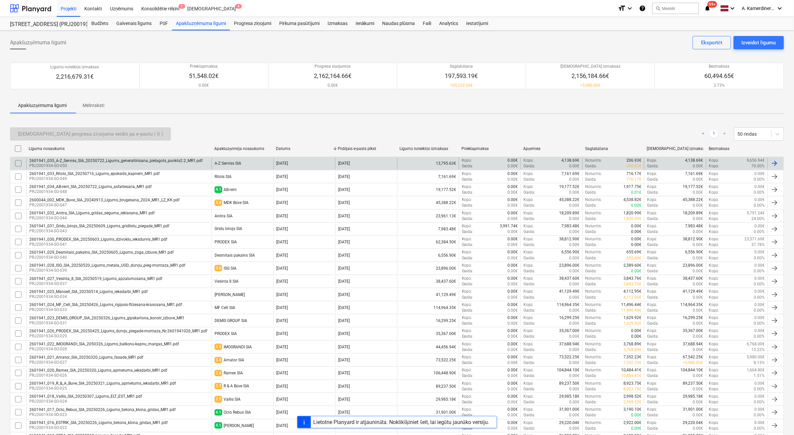
click at [120, 159] on div "2601941_035_A-Z_Serviss_SIA_20250722_Ligums_generaltirisana_pielagots_punkts2.2…" at bounding box center [115, 160] width 173 height 5
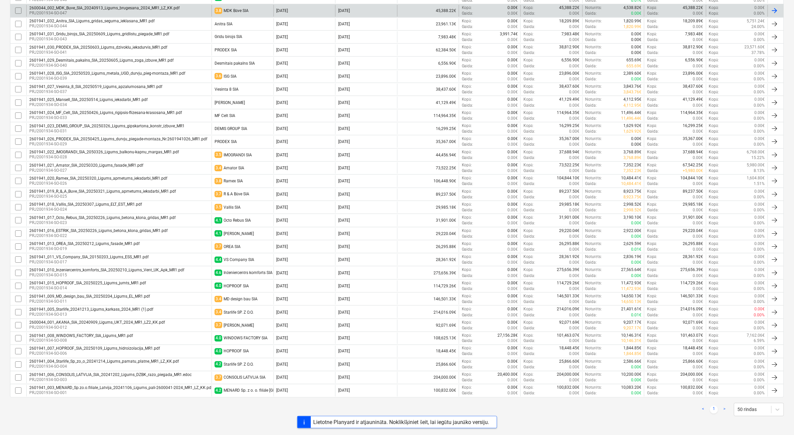
scroll to position [194, 0]
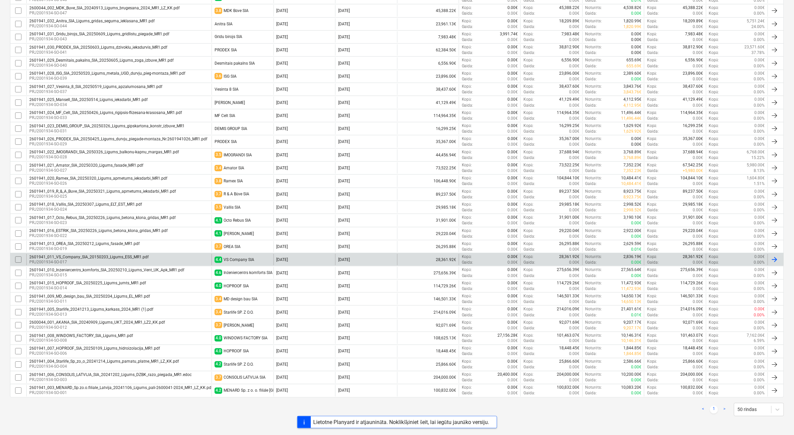
click at [237, 260] on div "VS Company SIA" at bounding box center [239, 259] width 31 height 5
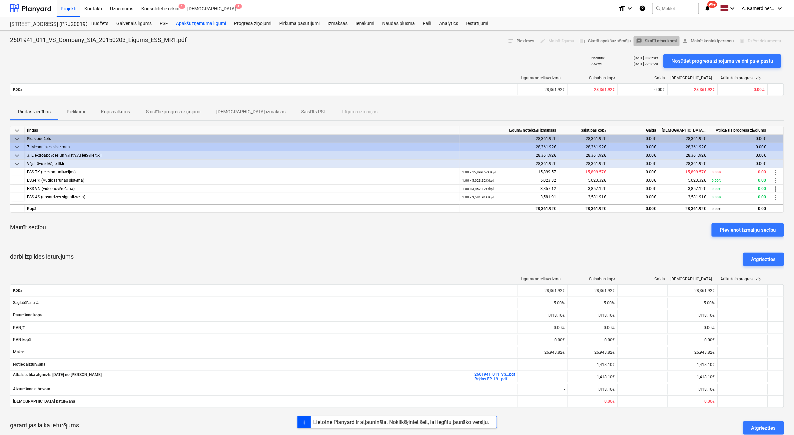
click at [657, 42] on span "reviews Skatīt atsauksmi" at bounding box center [657, 41] width 41 height 8
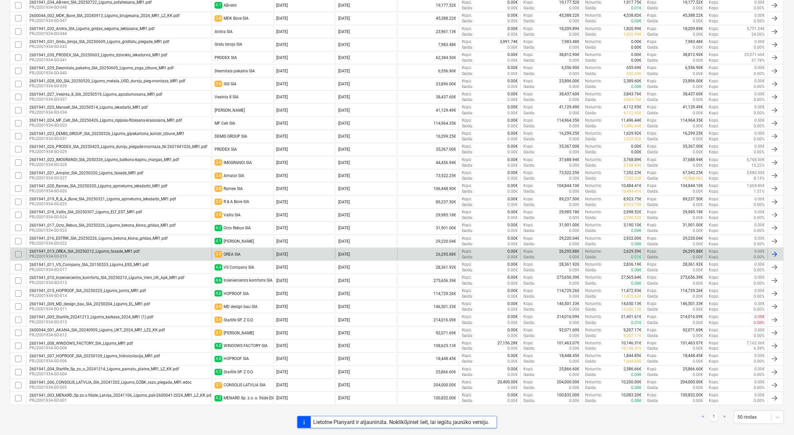
scroll to position [194, 0]
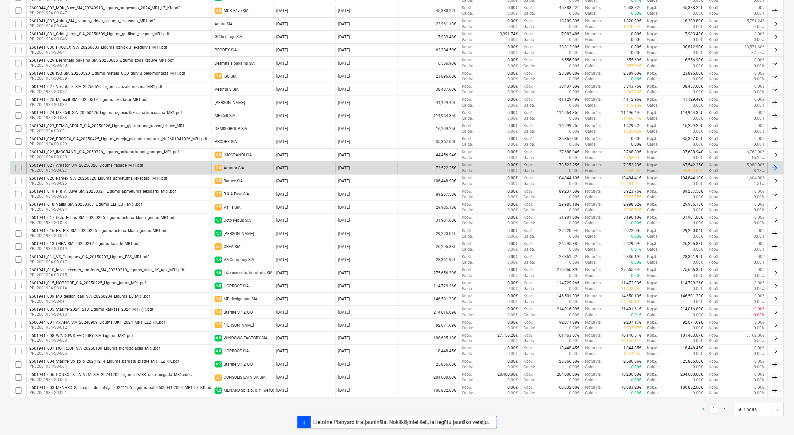
click at [242, 166] on div "Amator SIA" at bounding box center [234, 168] width 21 height 5
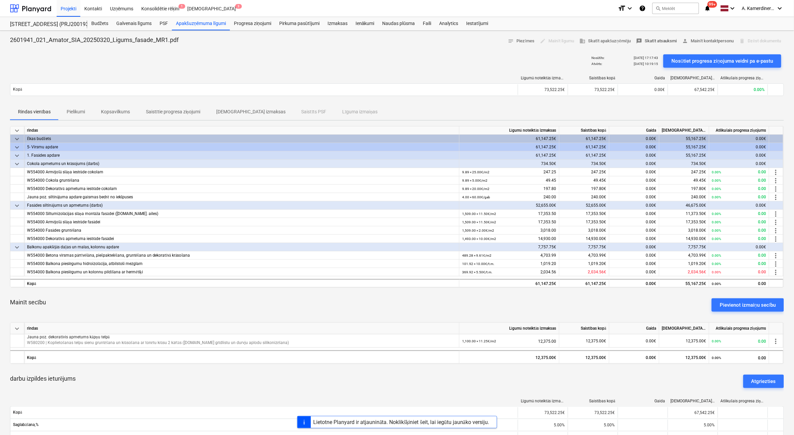
click at [658, 39] on span "reviews Skatīt atsauksmi" at bounding box center [657, 41] width 41 height 8
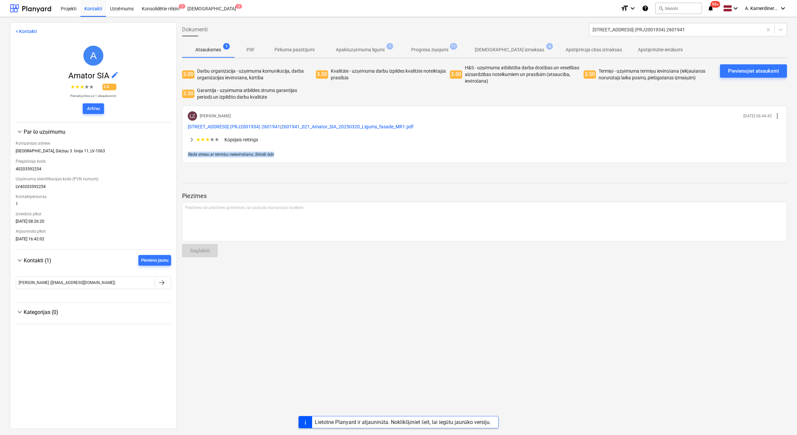
drag, startPoint x: 284, startPoint y: 153, endPoint x: 183, endPoint y: 153, distance: 101.7
click at [183, 153] on div "[PERSON_NAME] [DATE] 08:44:42 more_vert [STREET_ADDRESS] (PRJ2001934) 2601941 |…" at bounding box center [484, 134] width 605 height 57
click at [364, 154] on p "Rada stresu ar termiņu neievērošanu; Strādā labi" at bounding box center [484, 155] width 593 height 6
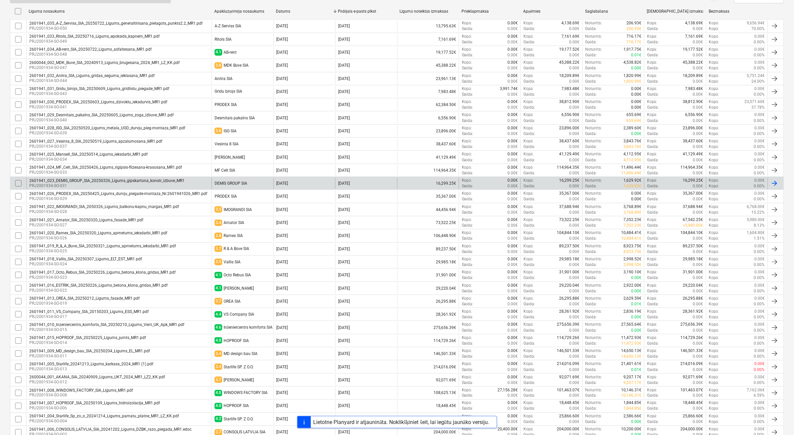
scroll to position [152, 0]
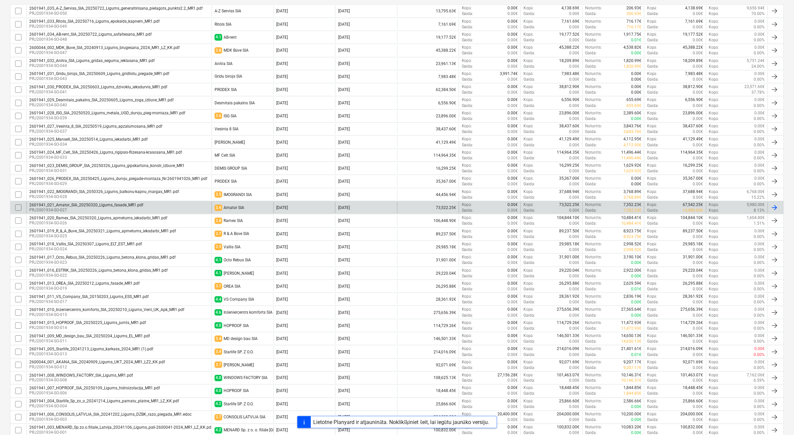
click at [138, 205] on div "2601941_021_Amator_SIA_20250320_Ligums_fasade_MR1.pdf" at bounding box center [86, 205] width 114 height 5
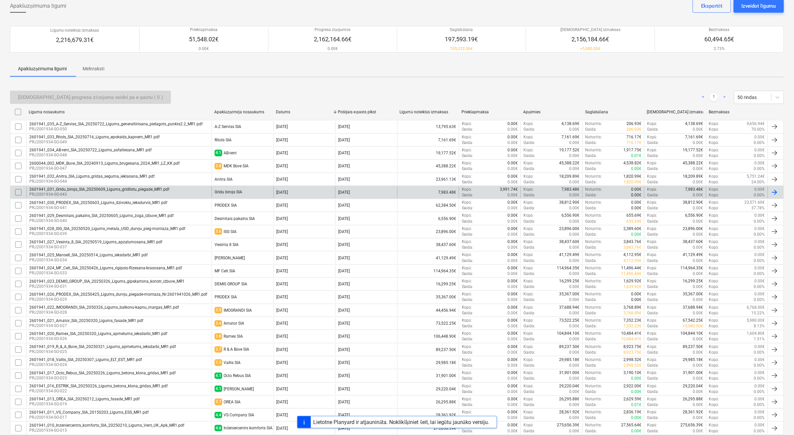
scroll to position [42, 0]
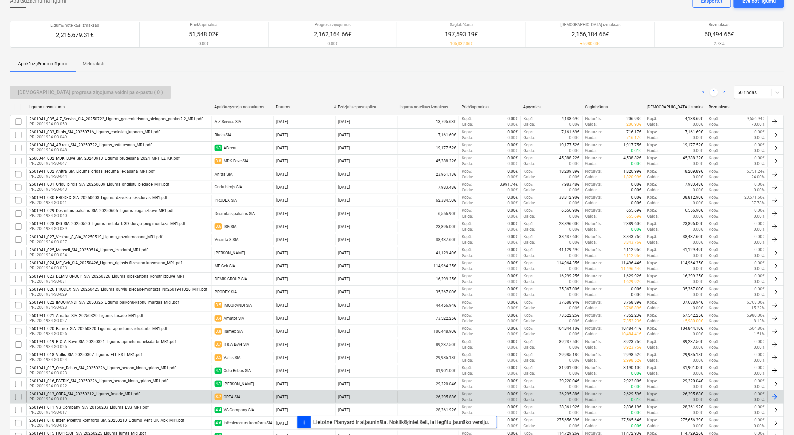
click at [233, 399] on div "OREA SIA" at bounding box center [232, 397] width 17 height 5
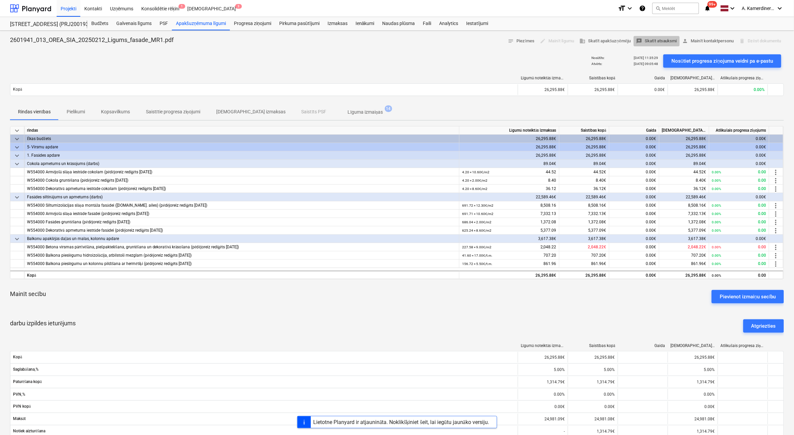
click at [655, 40] on span "reviews Skatīt atsauksmi" at bounding box center [657, 41] width 41 height 8
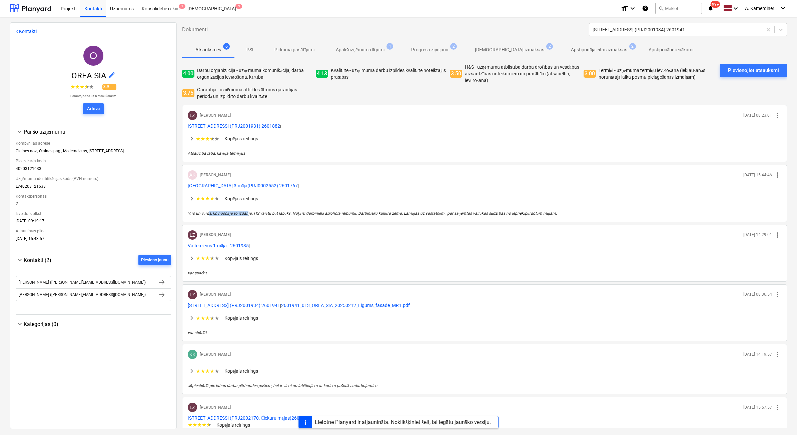
drag, startPoint x: 209, startPoint y: 212, endPoint x: 247, endPoint y: 212, distance: 38.0
click at [247, 212] on p "Vīrs un vārds, ko nosolīja to izdarīja. HS varētu būt labāks. Noķērti darbiniek…" at bounding box center [484, 214] width 593 height 6
drag, startPoint x: 554, startPoint y: 212, endPoint x: 479, endPoint y: 212, distance: 75.0
click at [479, 212] on p "Vīrs un vārds, ko nosolīja to izdarīja. HS varētu būt labāks. Noķērti darbiniek…" at bounding box center [484, 214] width 593 height 6
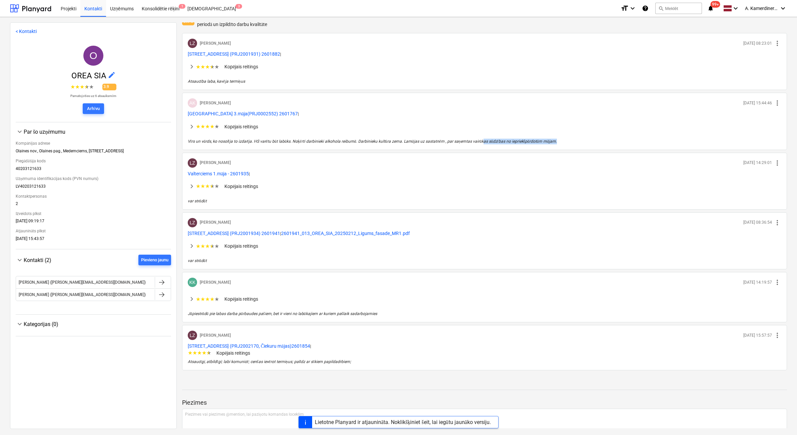
scroll to position [114, 0]
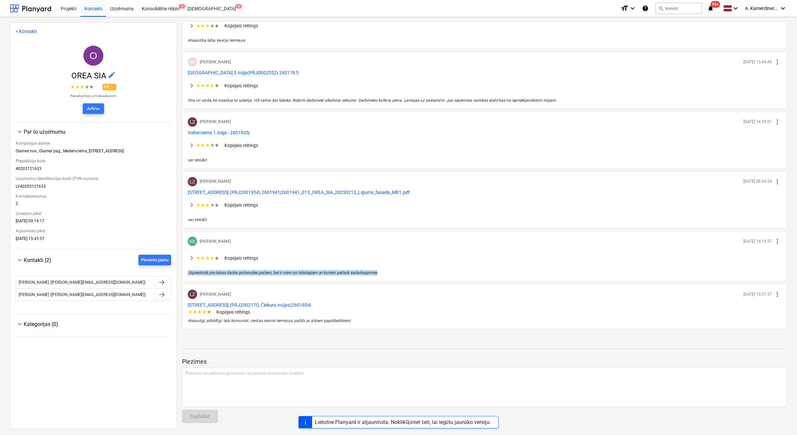
drag, startPoint x: 187, startPoint y: 270, endPoint x: 380, endPoint y: 274, distance: 193.7
click at [380, 274] on div "KK [PERSON_NAME] [DATE] 14:19:57 more_vert keyboard_arrow_right ★ ★ ★ ★ ★ Kopēj…" at bounding box center [484, 256] width 605 height 50
drag, startPoint x: 380, startPoint y: 274, endPoint x: 380, endPoint y: 282, distance: 8.0
click at [380, 282] on div "[PERSON_NAME] [DATE] 08:23:01 more_vert [STREET_ADDRESS] (PRJ2001931) 2601882 |…" at bounding box center [484, 160] width 605 height 337
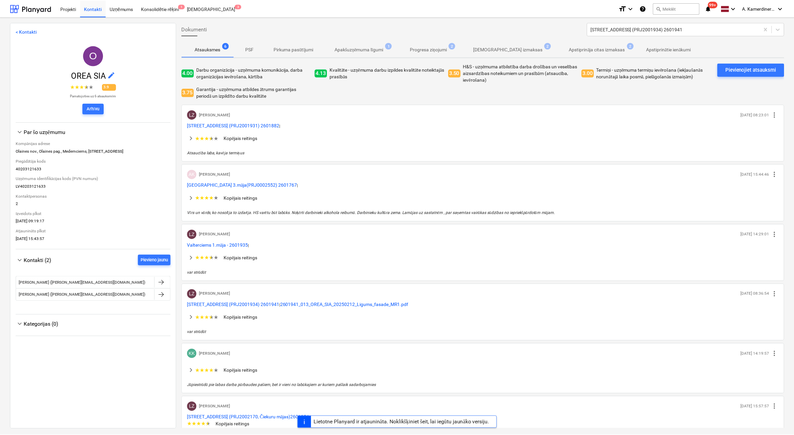
scroll to position [0, 0]
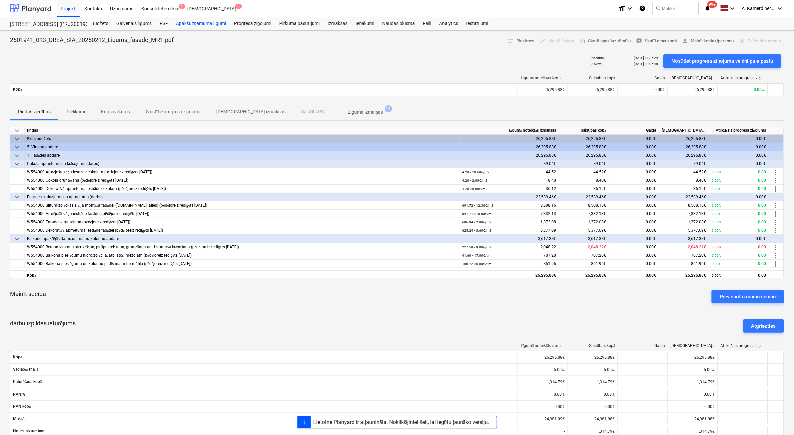
click at [42, 7] on div at bounding box center [30, 8] width 41 height 17
